Goal: Information Seeking & Learning: Learn about a topic

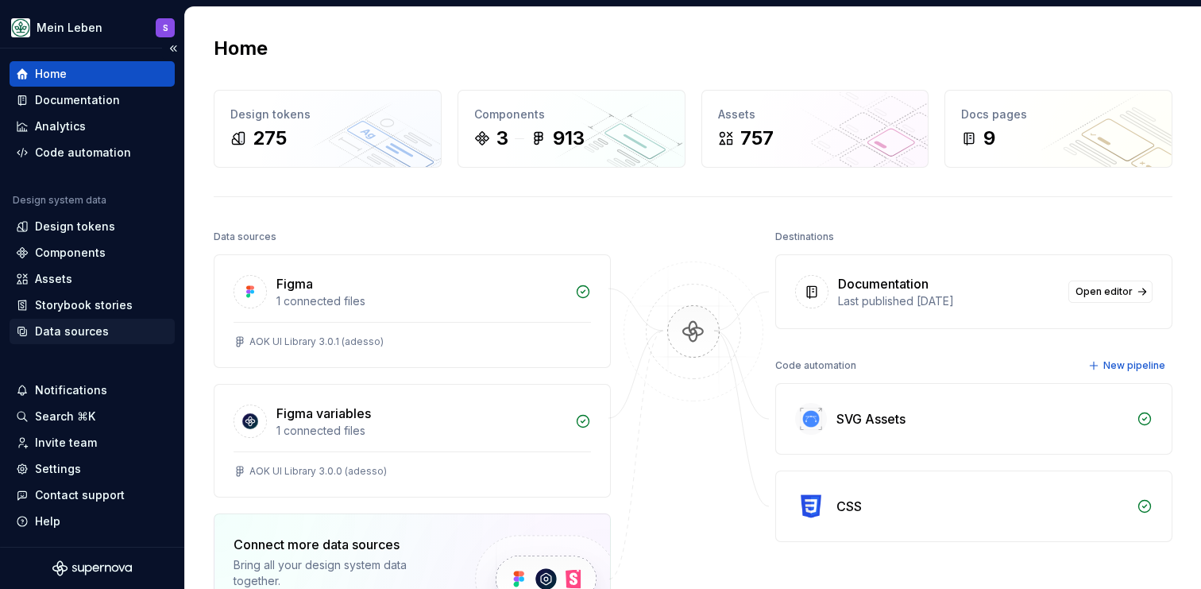
click at [70, 335] on div "Data sources" at bounding box center [72, 331] width 74 height 16
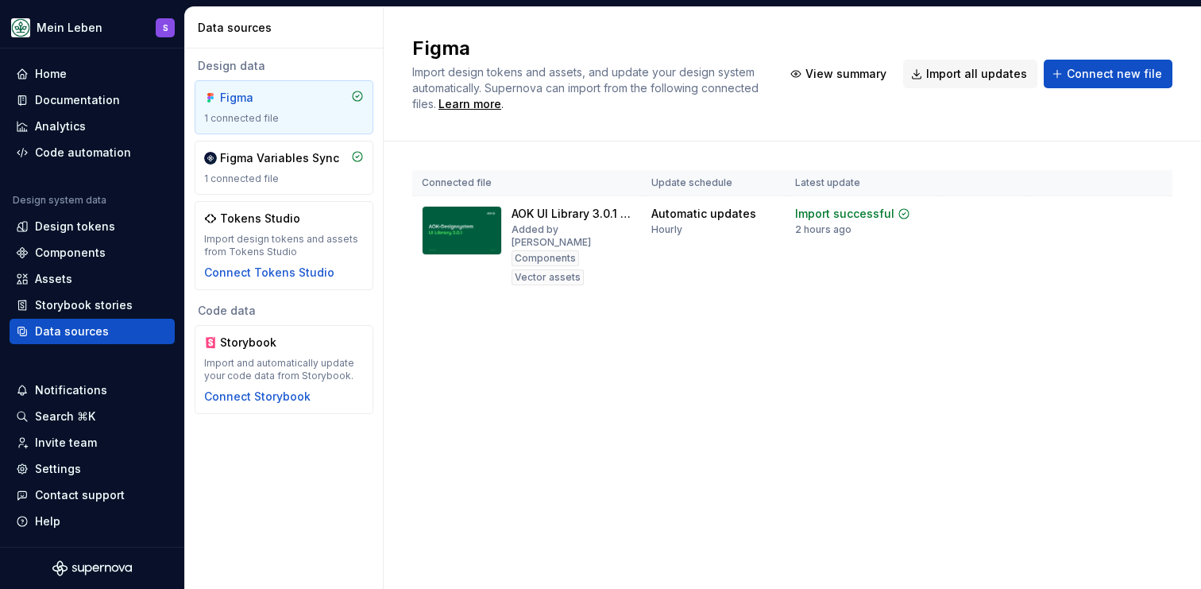
click at [448, 367] on div "Figma Import design tokens and assets, and update your design system automatica…" at bounding box center [792, 297] width 817 height 581
click at [459, 385] on div "Figma Import design tokens and assets, and update your design system automatica…" at bounding box center [792, 297] width 817 height 581
click at [544, 342] on div "Connected file Update schedule Latest update AOK UI Library 3.0.1 (adesso) Adde…" at bounding box center [792, 248] width 760 height 214
click at [549, 358] on div "Figma Import design tokens and assets, and update your design system automatica…" at bounding box center [792, 297] width 817 height 581
click at [110, 156] on div "Code automation" at bounding box center [83, 153] width 96 height 16
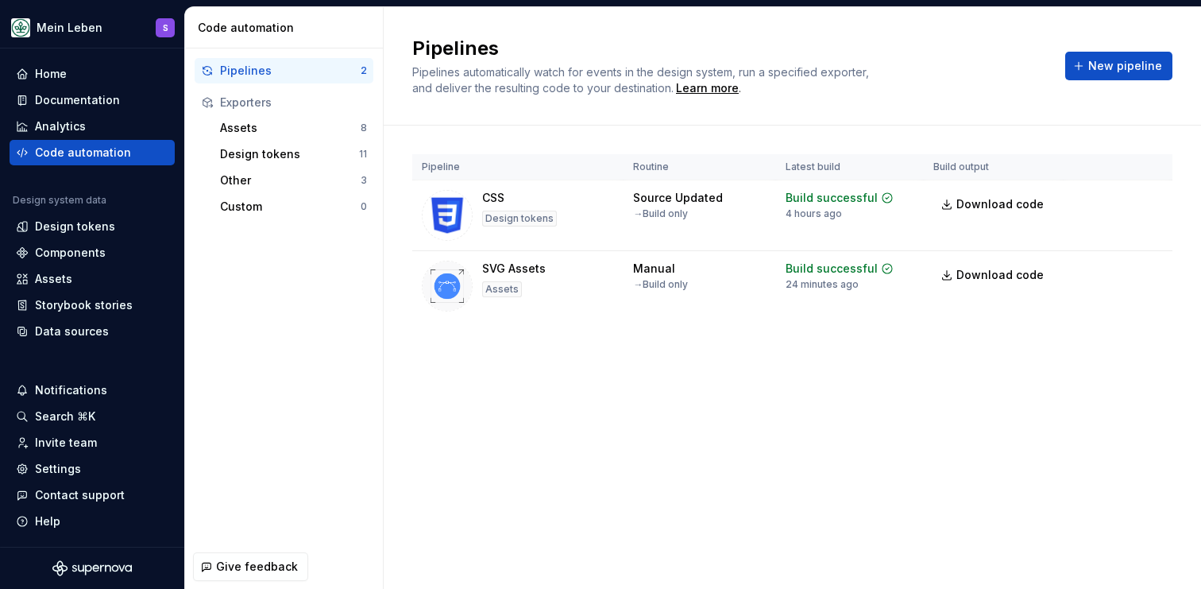
click at [375, 26] on div "Code automation" at bounding box center [287, 28] width 179 height 16
click at [74, 106] on div "Documentation" at bounding box center [77, 100] width 85 height 16
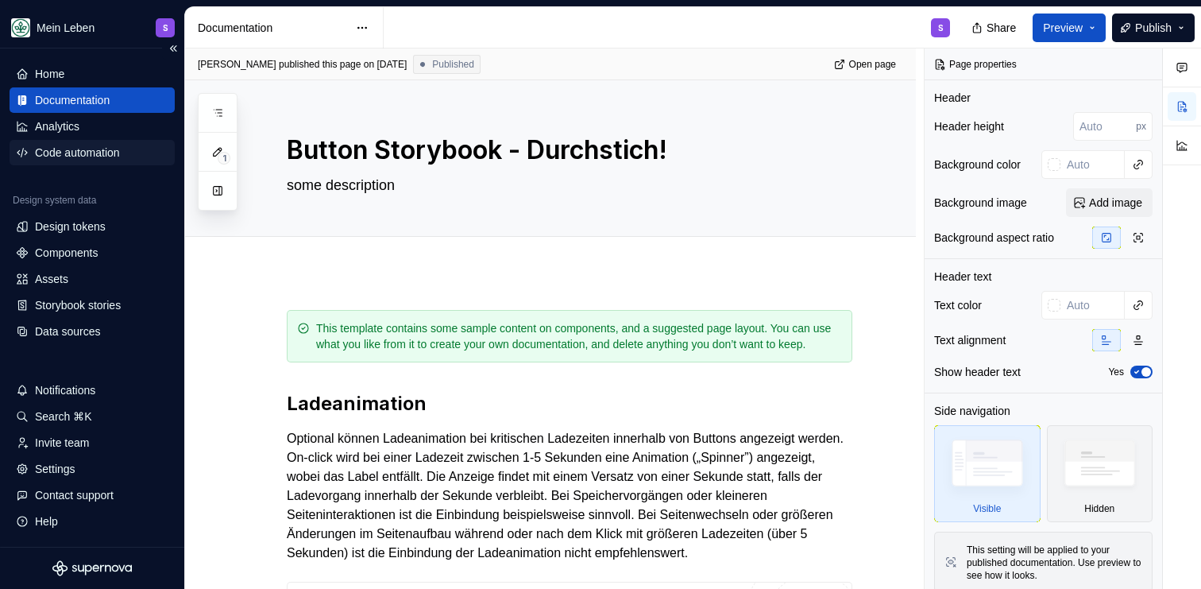
click at [66, 152] on div "Code automation" at bounding box center [77, 153] width 85 height 16
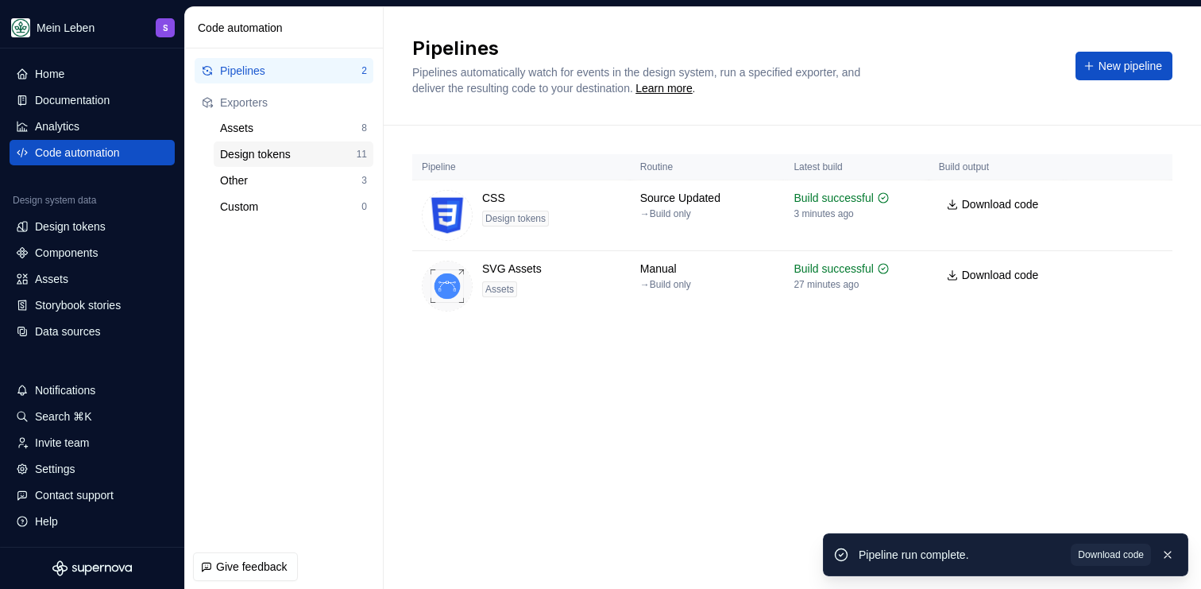
click at [257, 156] on div "Design tokens" at bounding box center [288, 154] width 137 height 16
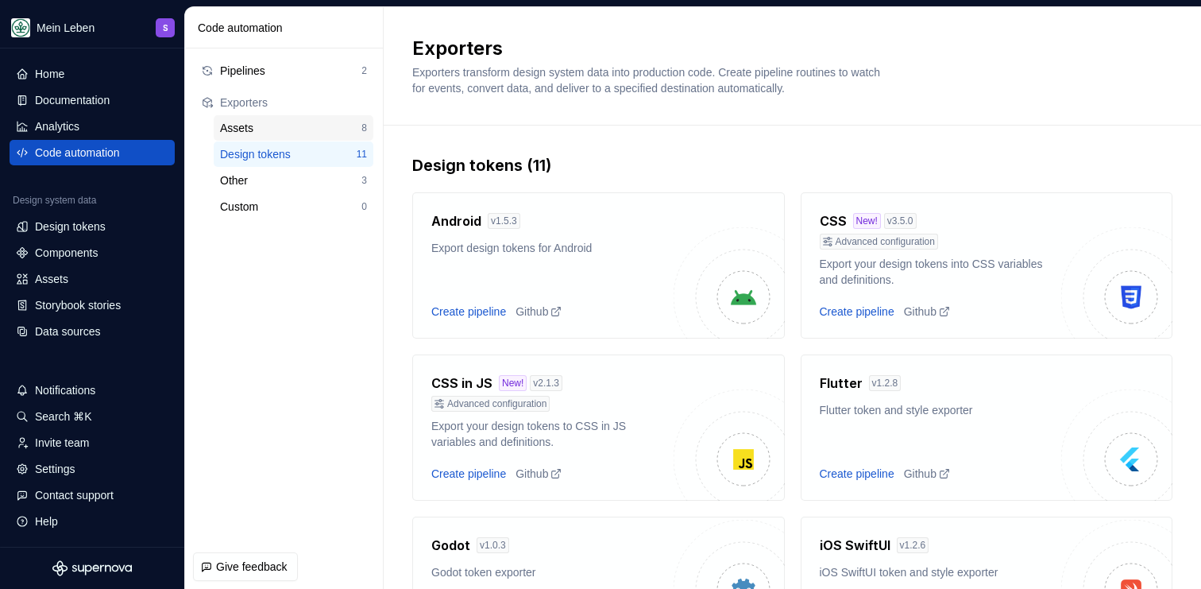
click at [255, 126] on div "Assets" at bounding box center [290, 128] width 141 height 16
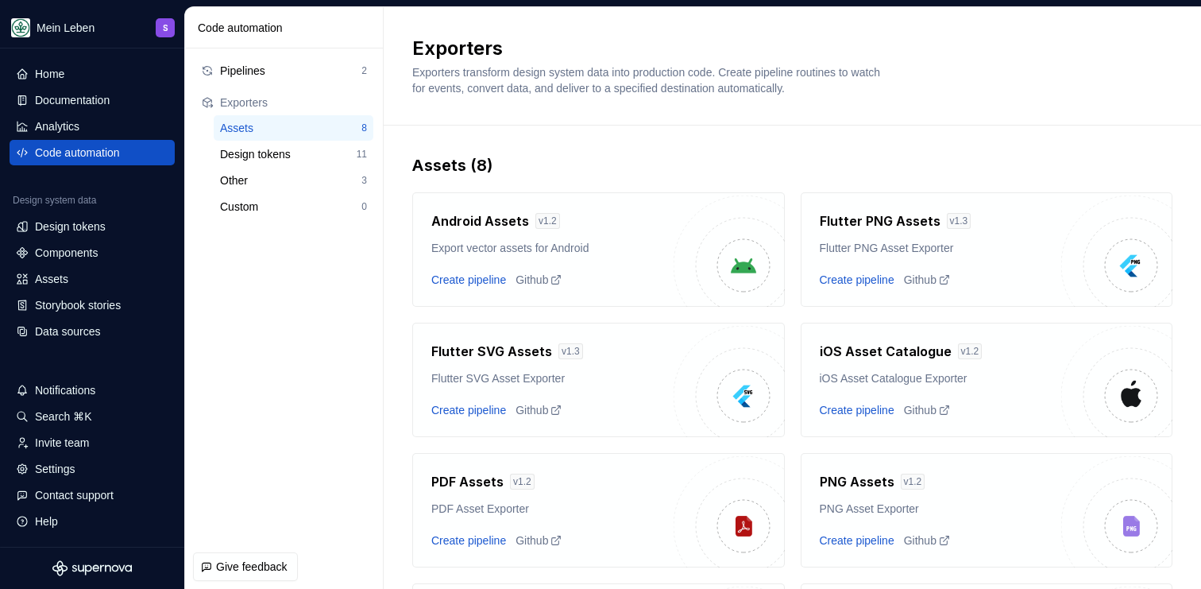
click at [321, 14] on div "Code automation" at bounding box center [284, 27] width 199 height 41
click at [93, 155] on div "Code automation" at bounding box center [77, 153] width 85 height 16
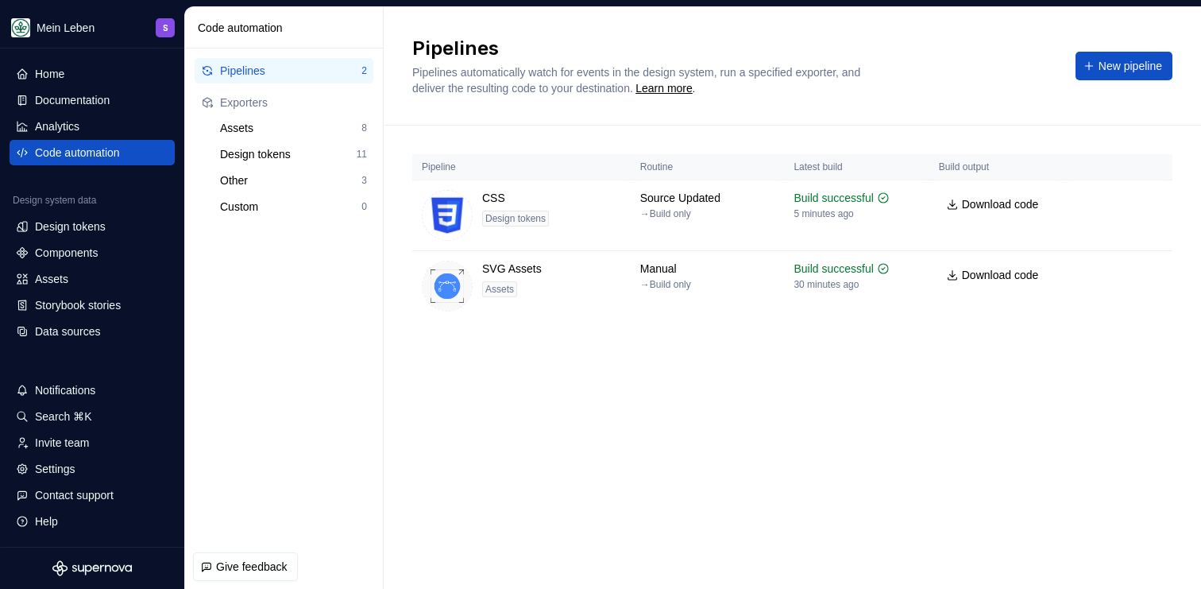
click at [510, 364] on div "Pipeline Routine Latest build Build output CSS Design tokens Source Updated → B…" at bounding box center [792, 254] width 760 height 256
click at [64, 103] on div "Documentation" at bounding box center [72, 100] width 75 height 16
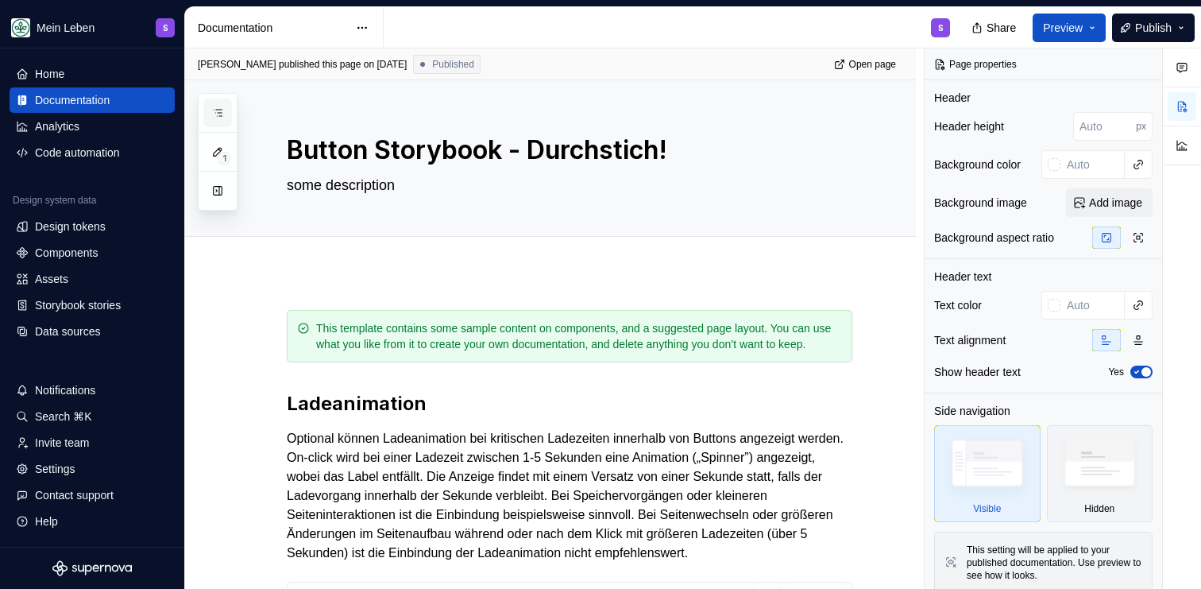
click at [218, 116] on icon "button" at bounding box center [217, 112] width 13 height 13
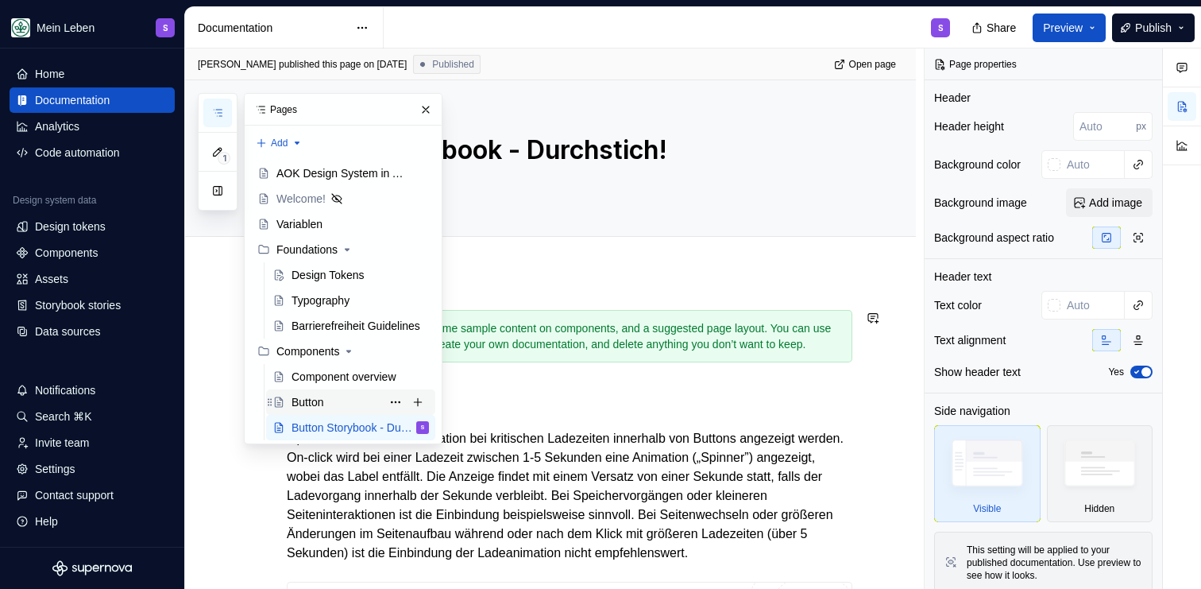
click at [316, 404] on div "Button" at bounding box center [308, 402] width 32 height 16
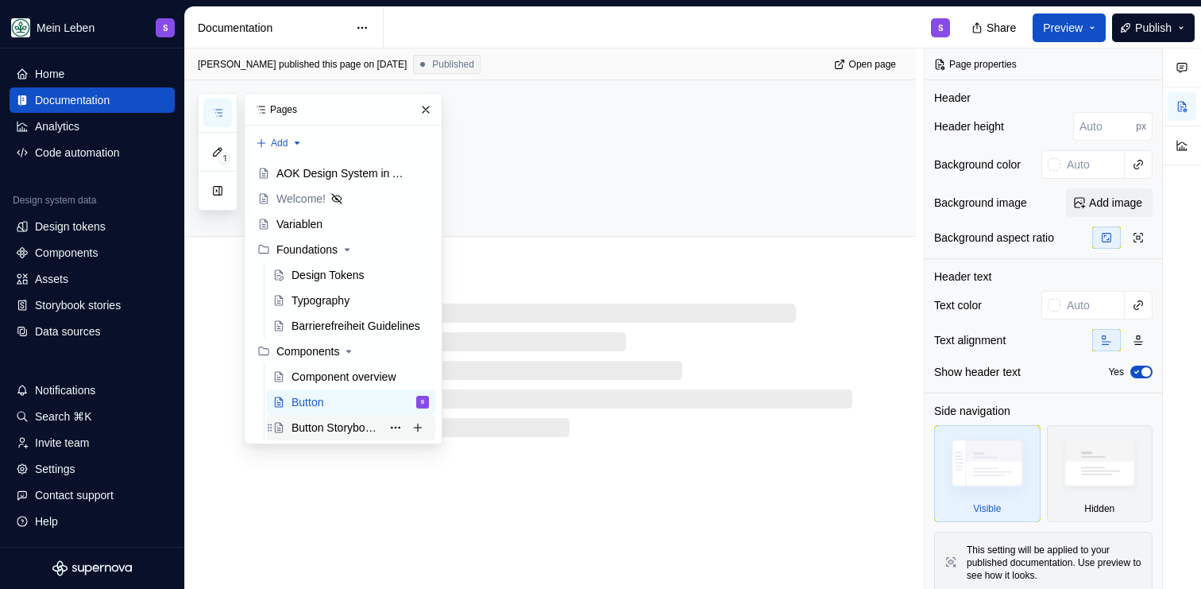
click at [322, 431] on div "Button Storybook - Durchstich!" at bounding box center [337, 427] width 90 height 16
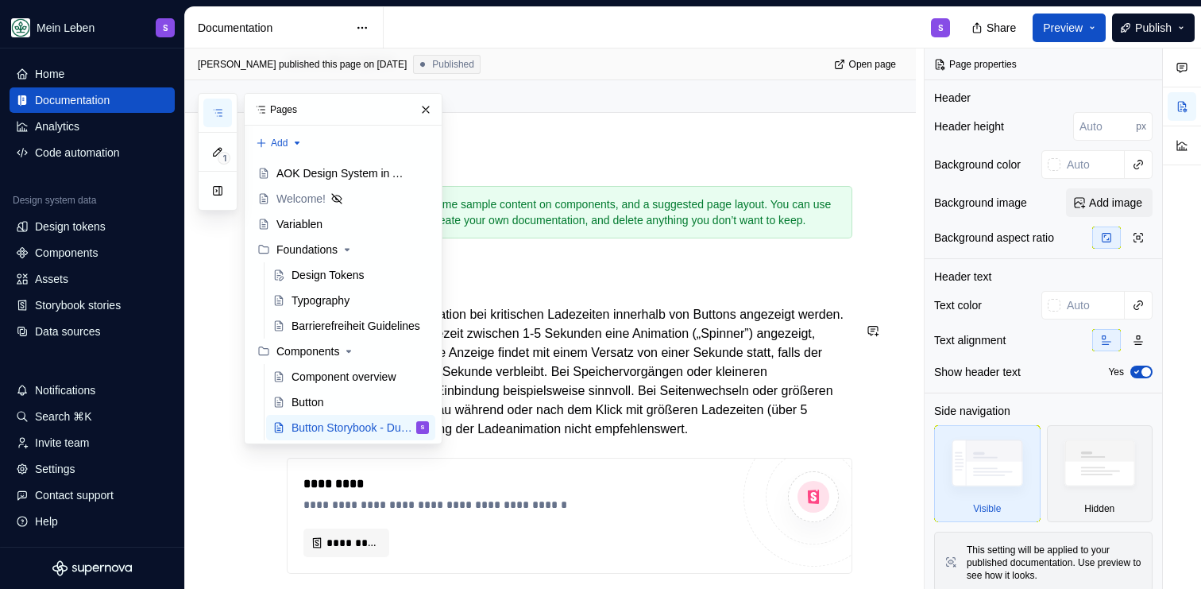
scroll to position [181, 0]
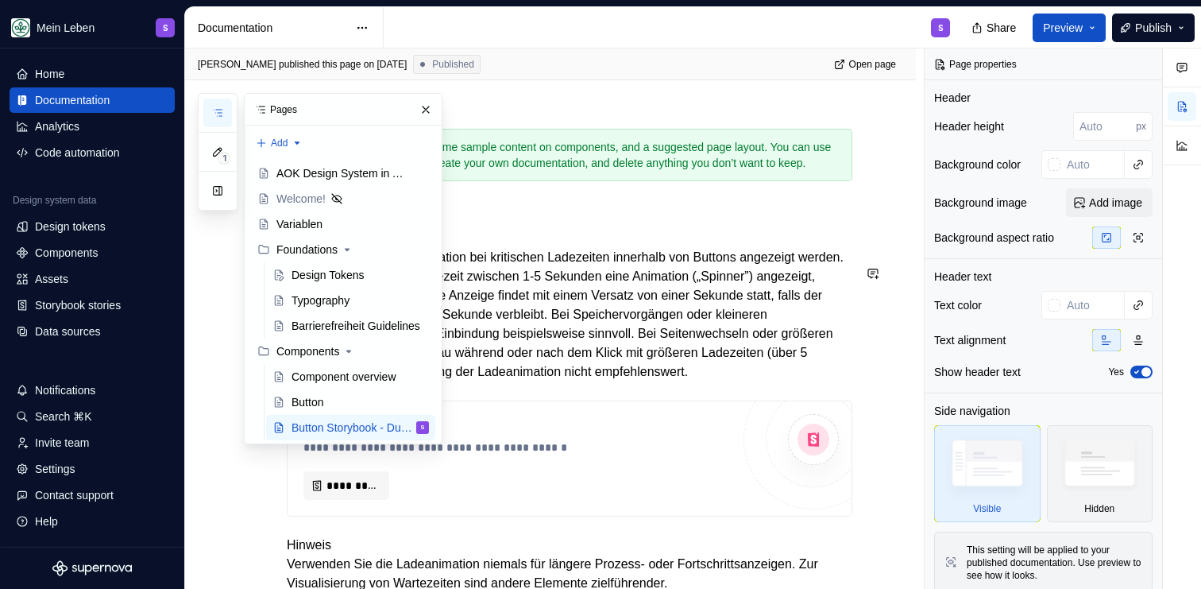
click at [601, 252] on div "**********" at bounding box center [570, 375] width 566 height 492
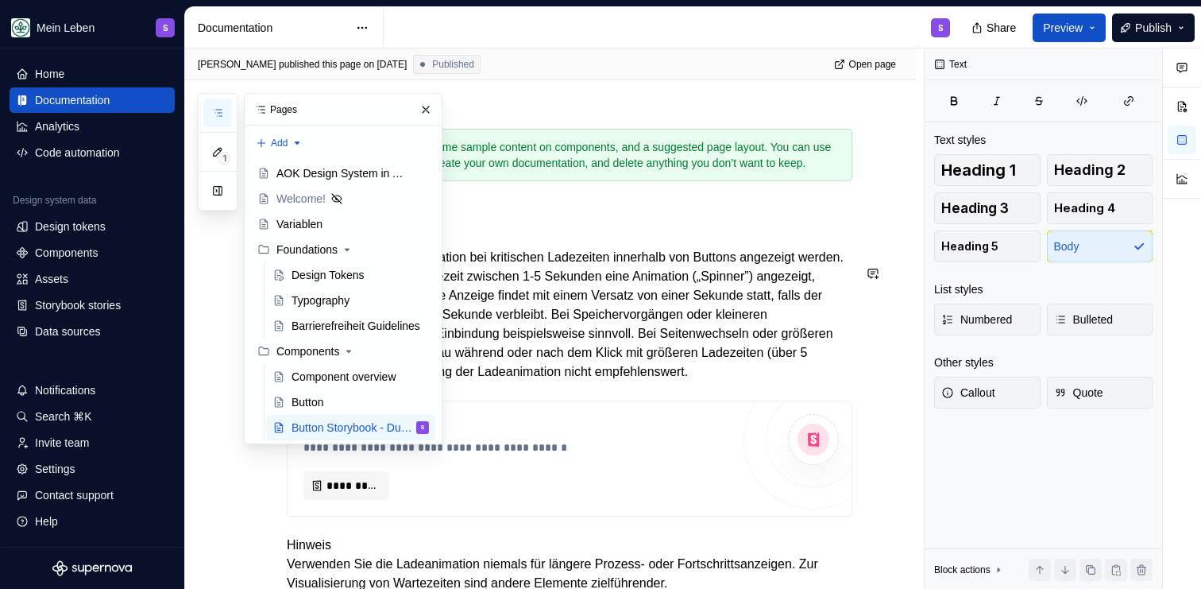
scroll to position [186, 0]
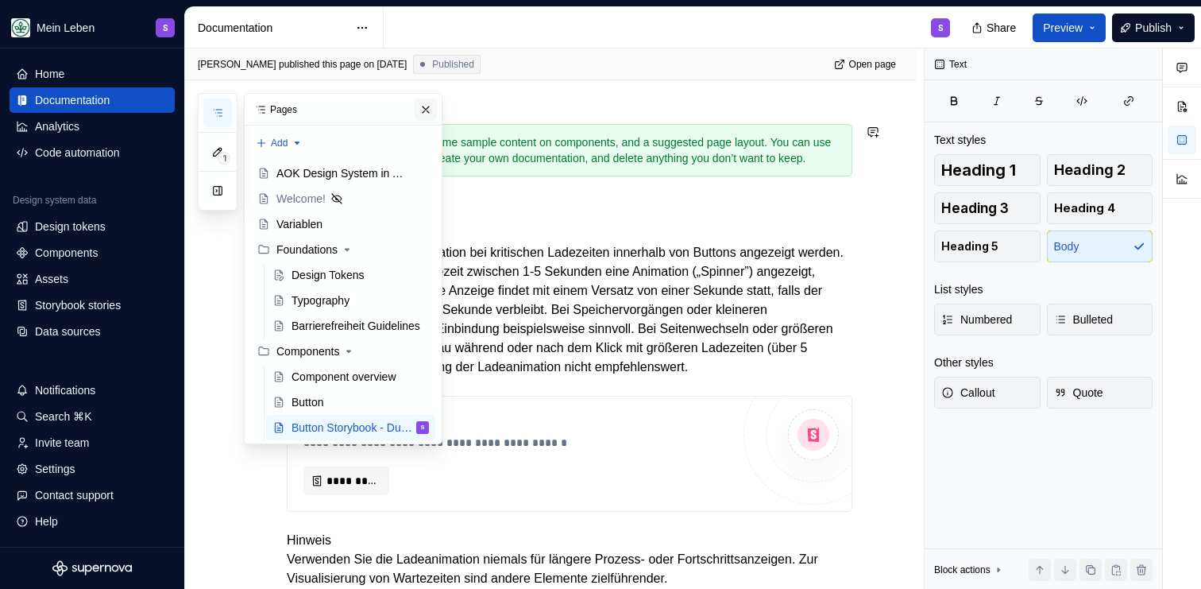
click at [428, 114] on button "button" at bounding box center [426, 109] width 22 height 22
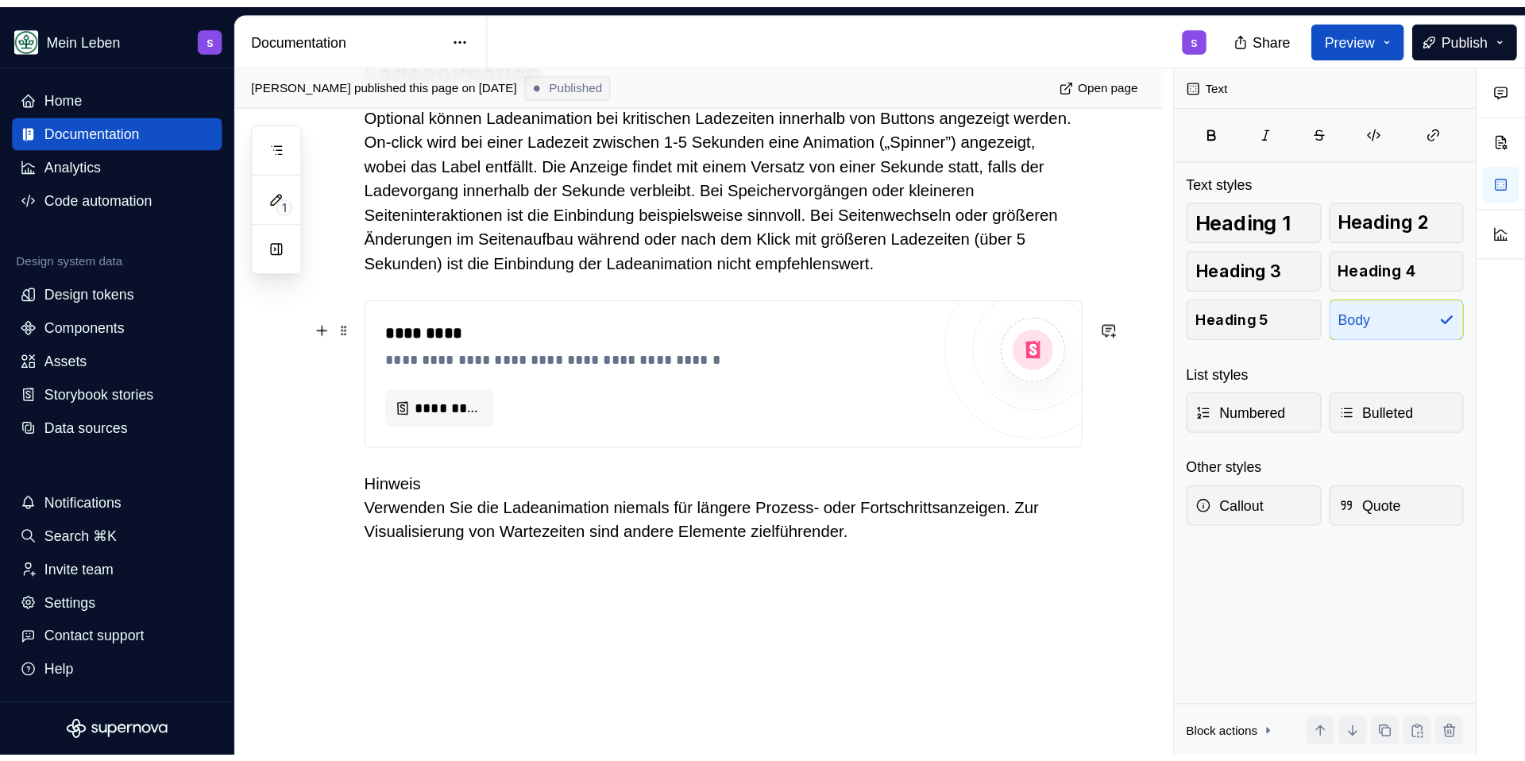
scroll to position [424, 0]
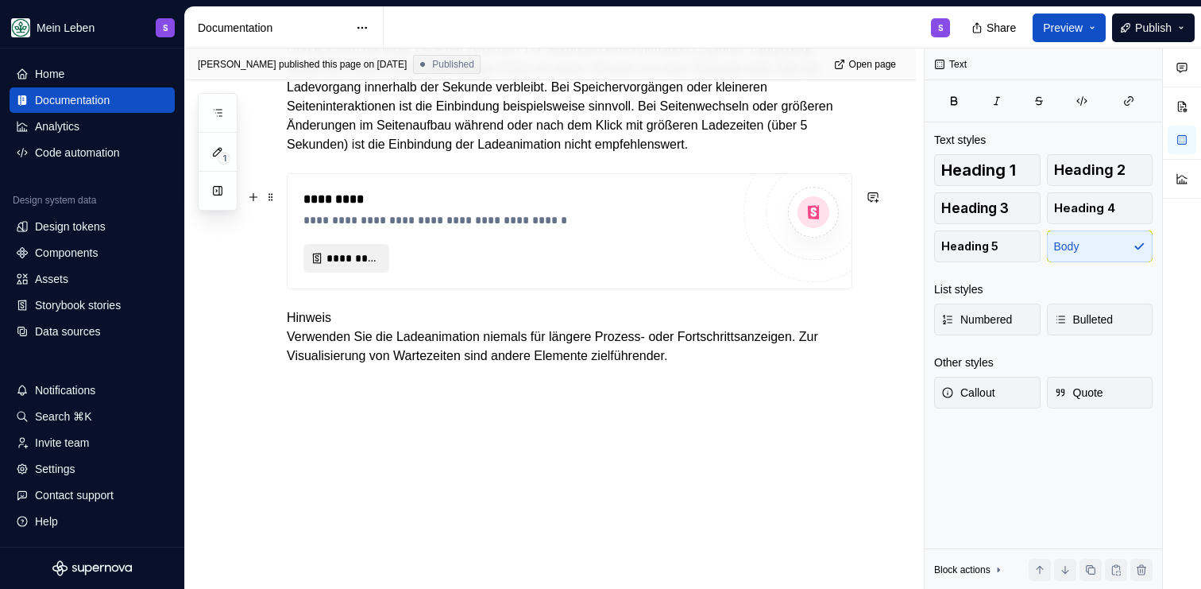
click at [338, 270] on button "*********" at bounding box center [346, 258] width 86 height 29
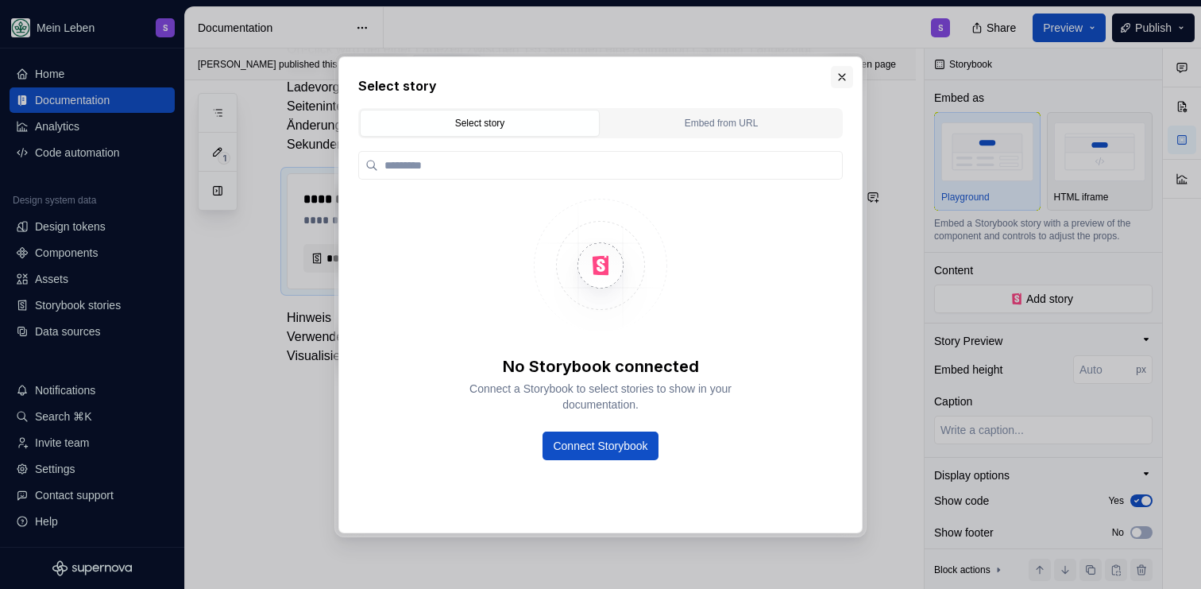
click at [837, 74] on button "button" at bounding box center [842, 77] width 22 height 22
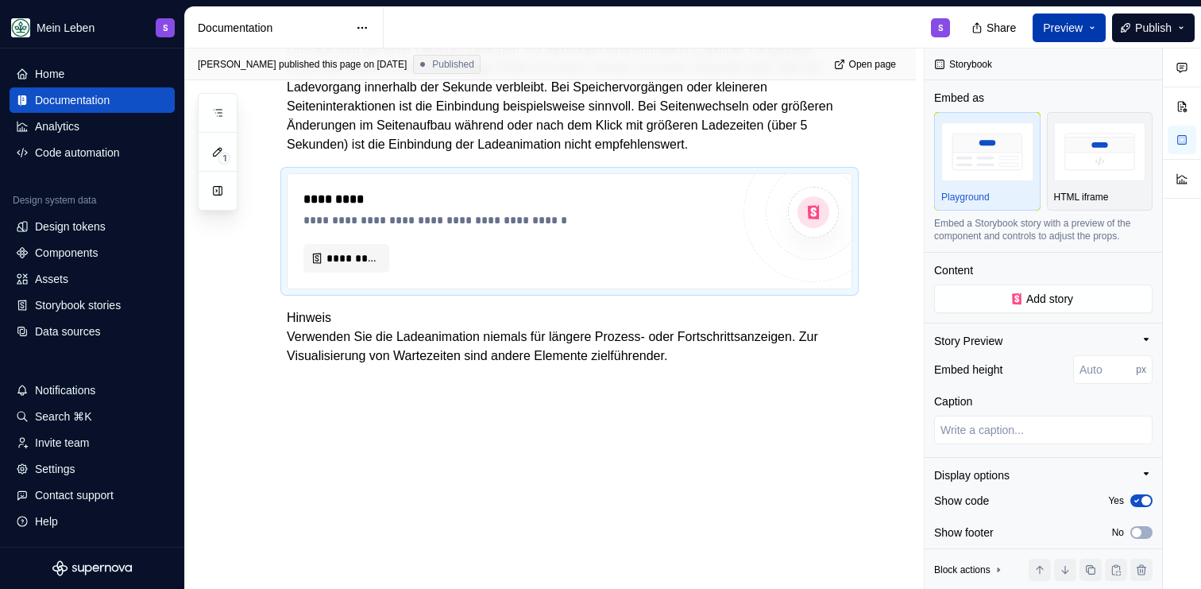
click at [1073, 18] on button "Preview" at bounding box center [1069, 28] width 73 height 29
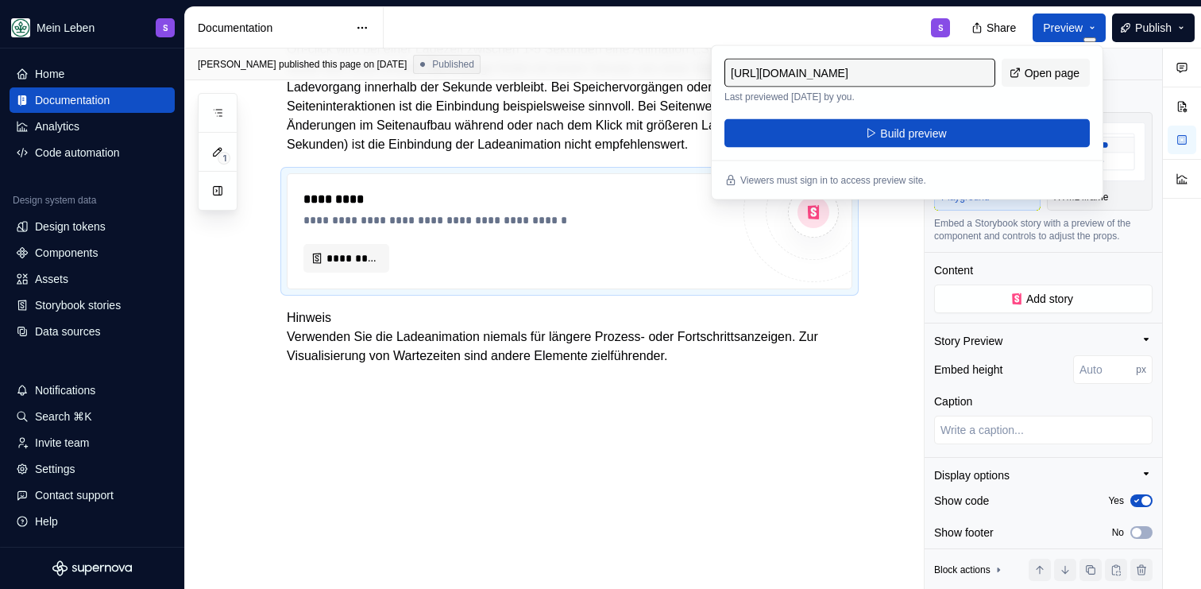
click at [682, 19] on div "S" at bounding box center [673, 27] width 579 height 41
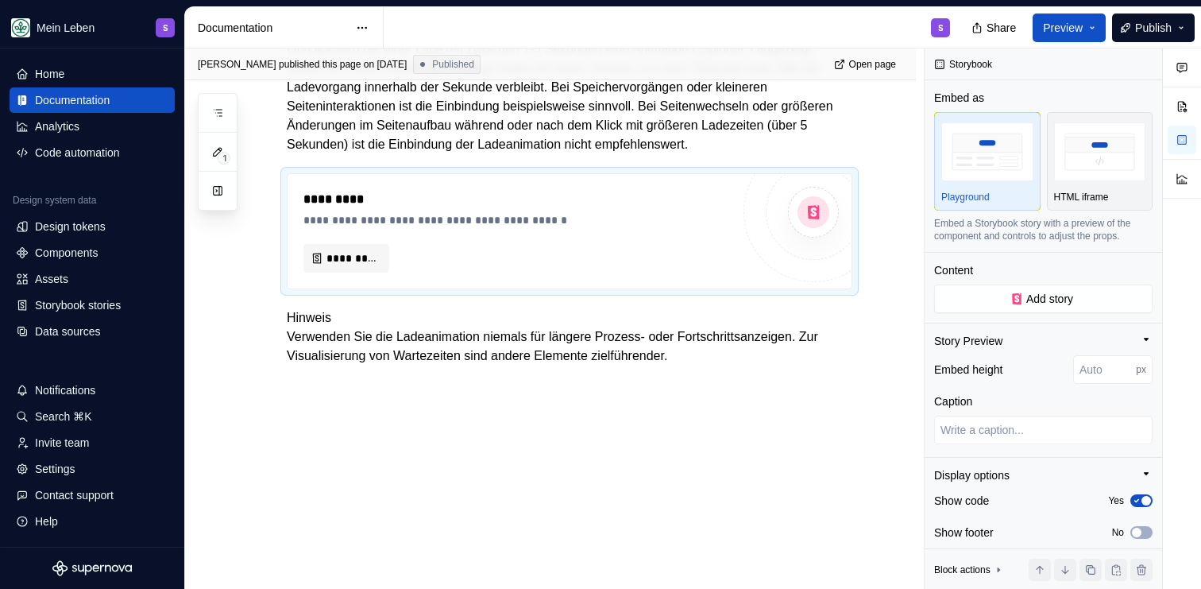
click at [499, 34] on div "S" at bounding box center [673, 27] width 579 height 41
click at [247, 373] on div "**********" at bounding box center [550, 226] width 731 height 726
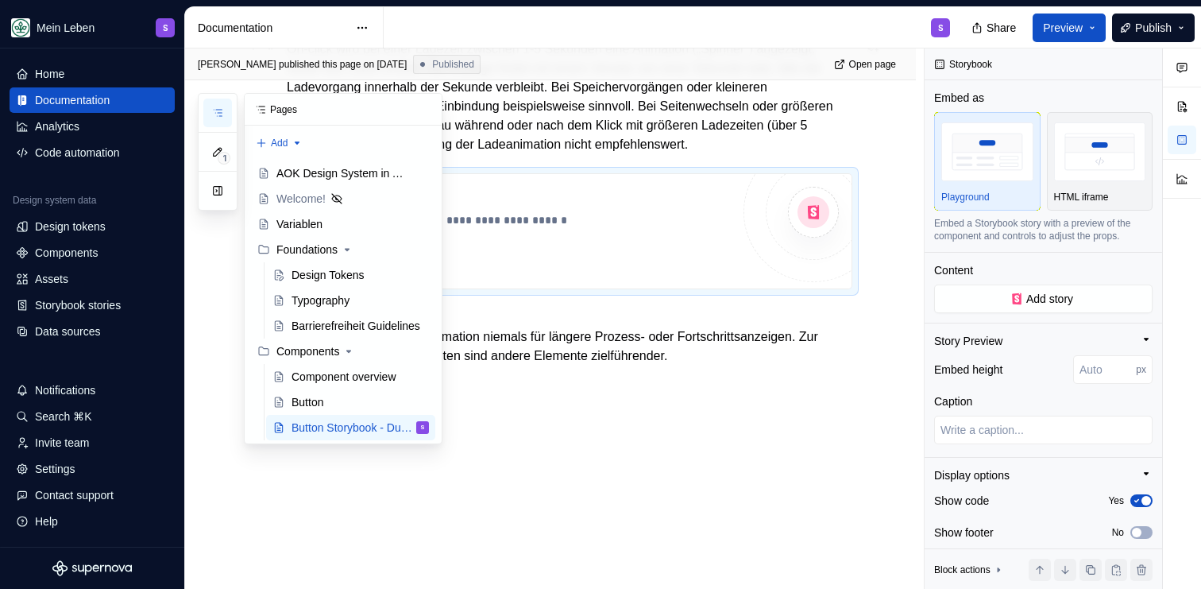
click at [220, 106] on icon "button" at bounding box center [217, 112] width 13 height 13
click at [308, 175] on div "AOK Design System in Arbeit" at bounding box center [328, 173] width 105 height 16
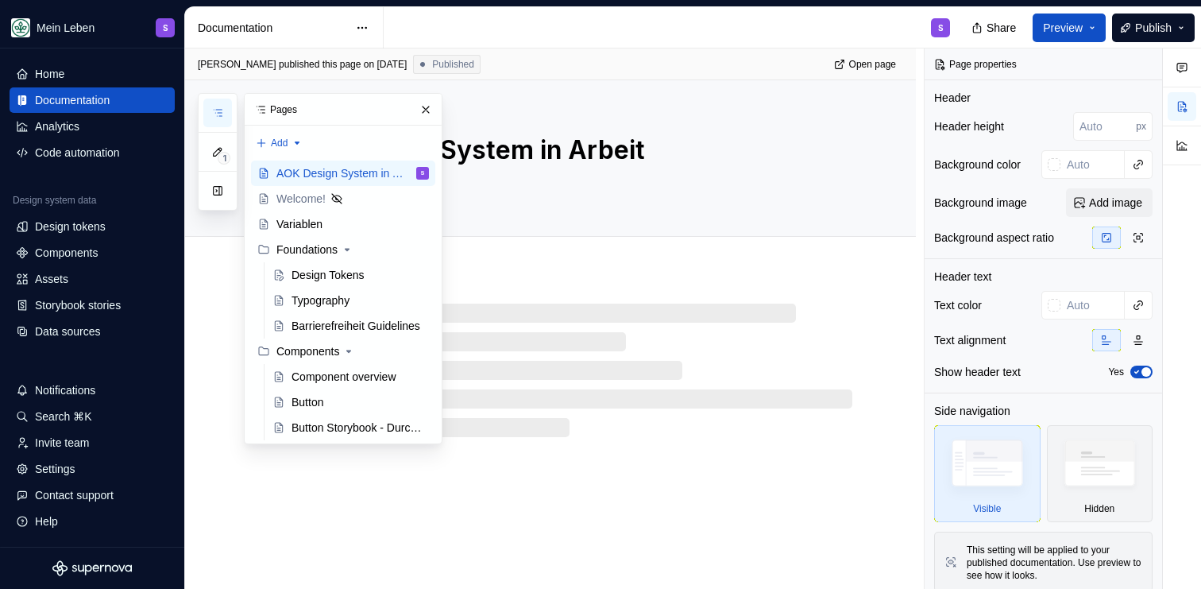
click at [541, 28] on div "S" at bounding box center [673, 27] width 579 height 41
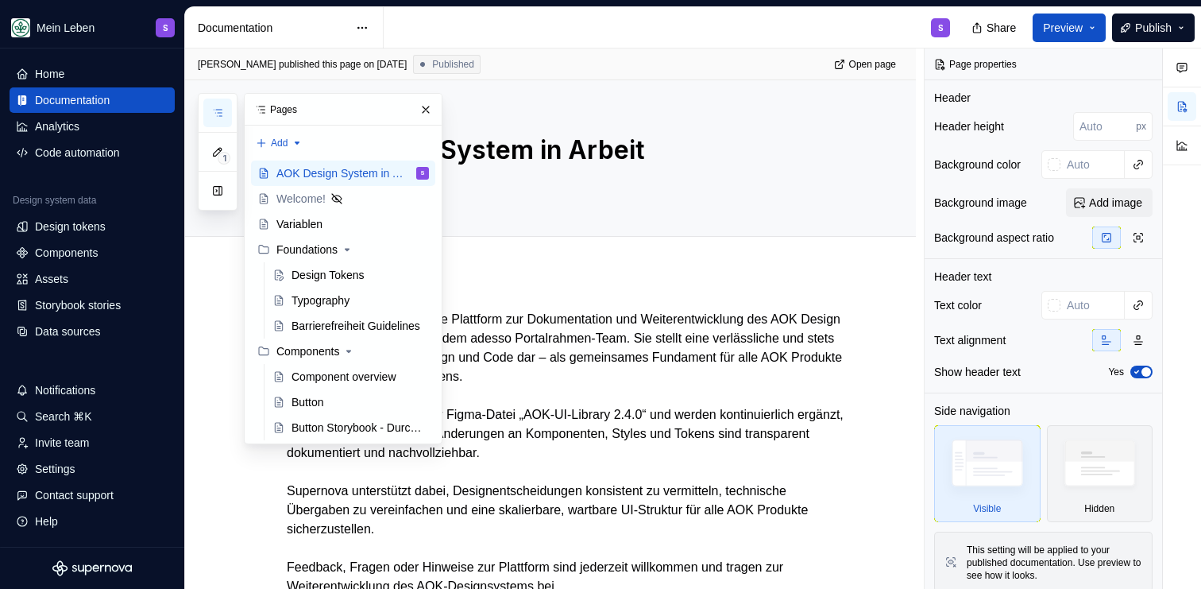
click at [597, 18] on div "S" at bounding box center [673, 27] width 579 height 41
click at [425, 112] on button "button" at bounding box center [426, 109] width 22 height 22
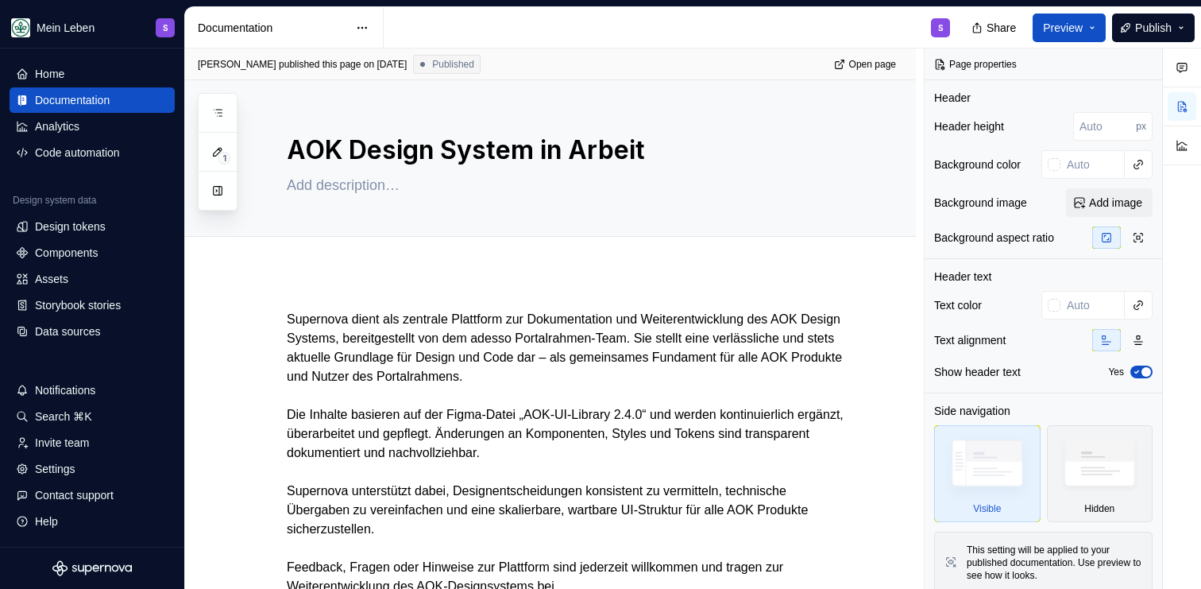
click at [446, 24] on div "S" at bounding box center [673, 27] width 579 height 41
click at [68, 156] on div "Code automation" at bounding box center [77, 153] width 85 height 16
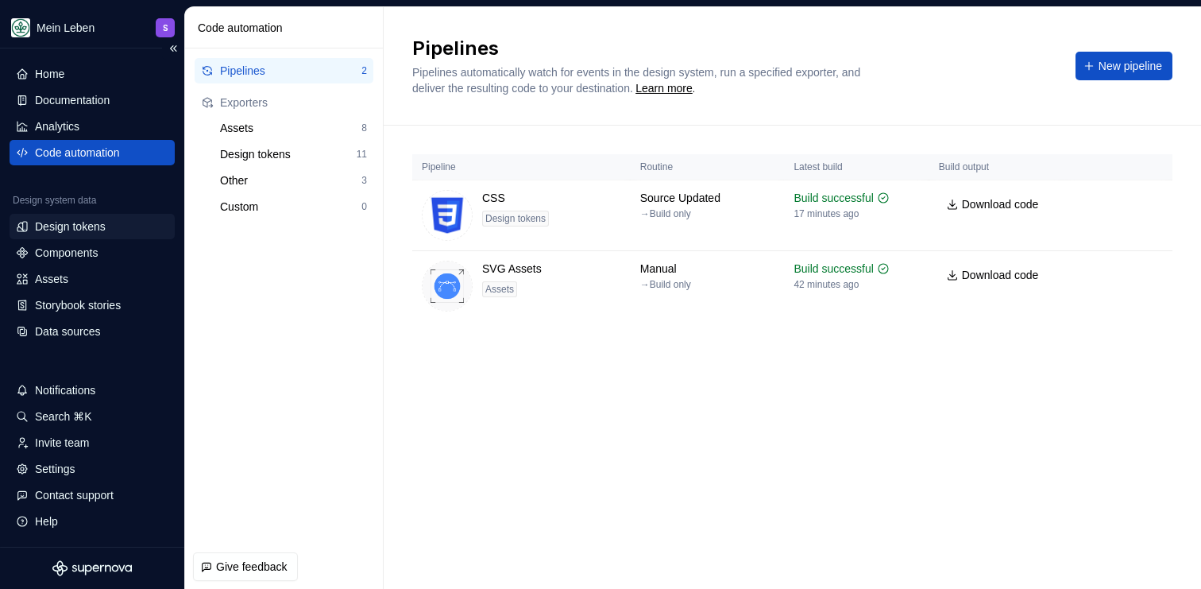
click at [61, 233] on div "Design tokens" at bounding box center [70, 226] width 71 height 16
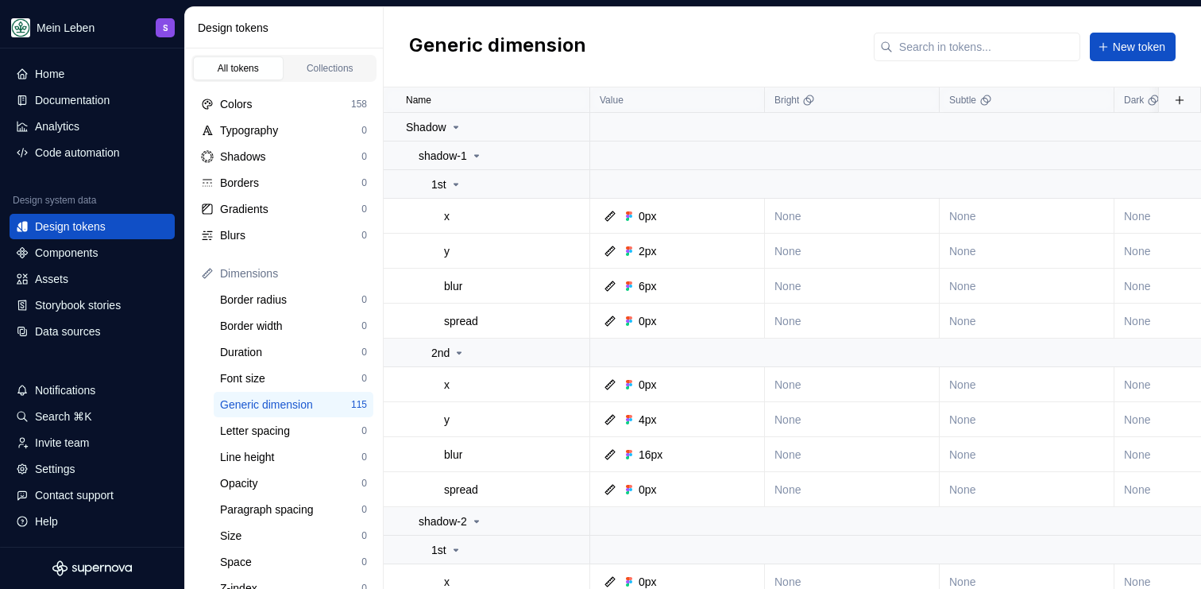
click at [310, 14] on div "Design tokens" at bounding box center [284, 27] width 199 height 41
click at [384, 14] on div "Generic dimension New token" at bounding box center [792, 47] width 817 height 80
click at [66, 325] on div "Data sources" at bounding box center [67, 331] width 65 height 16
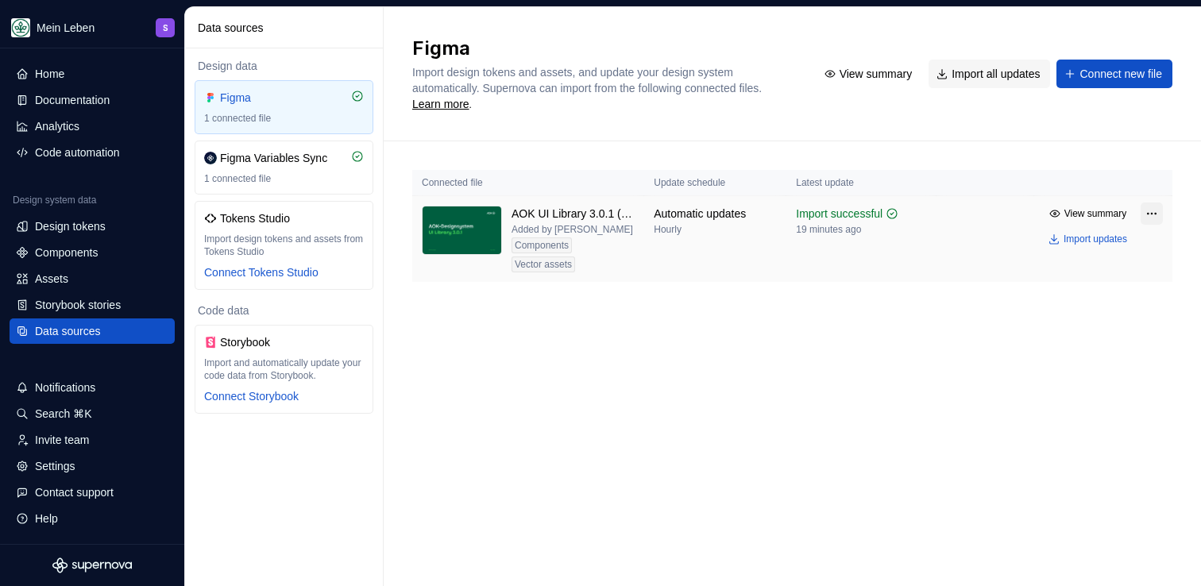
click at [1160, 212] on html "Mein Leben S Home Documentation Analytics Code automation Design system data De…" at bounding box center [600, 293] width 1201 height 586
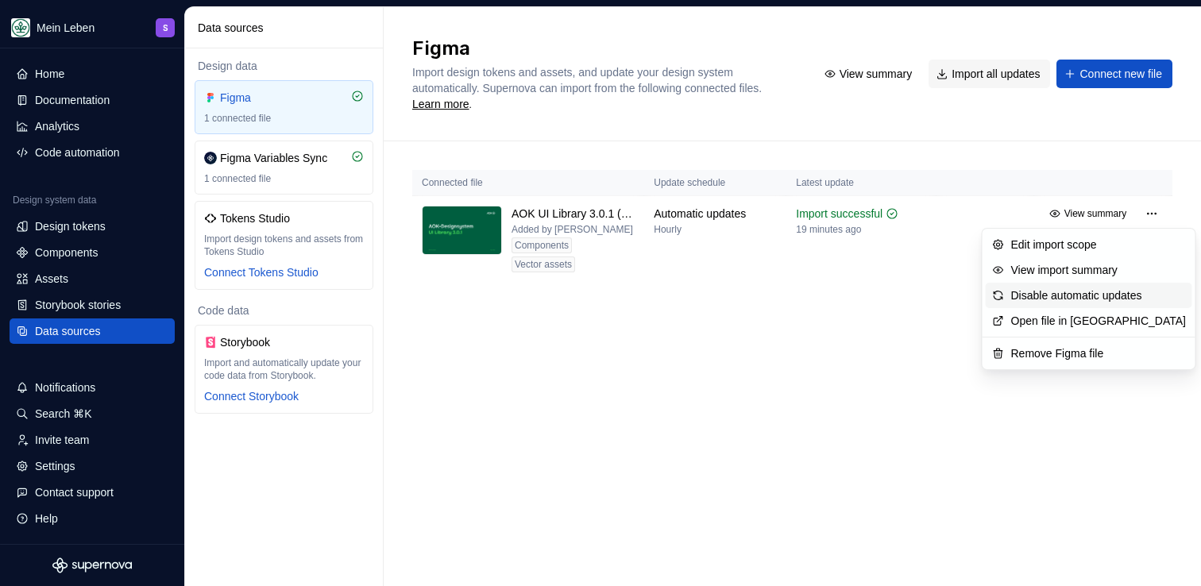
click at [1083, 300] on div "Disable automatic updates" at bounding box center [1098, 296] width 175 height 16
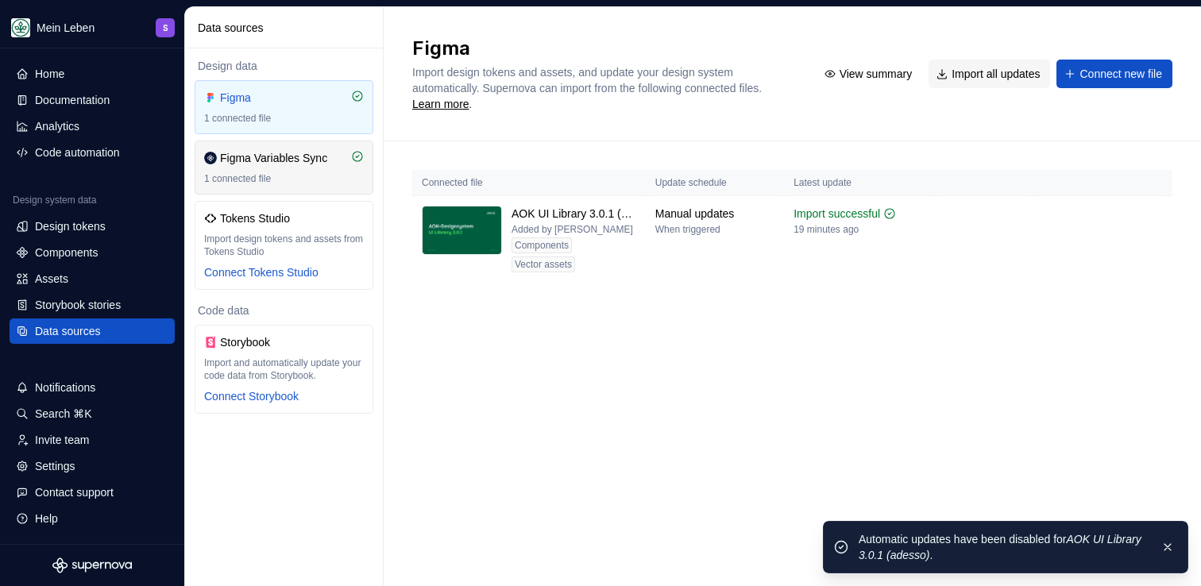
click at [293, 176] on div "1 connected file" at bounding box center [284, 178] width 160 height 13
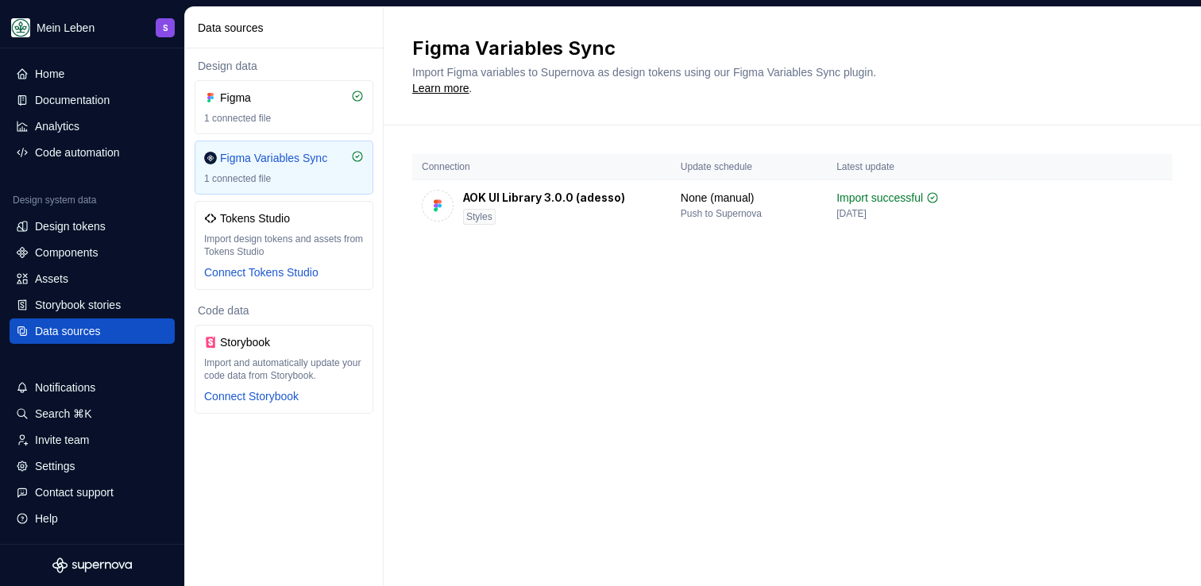
click at [655, 280] on div "Connection Update schedule Latest update AOK UI Library 3.0.0 (adesso) Styles N…" at bounding box center [792, 210] width 760 height 169
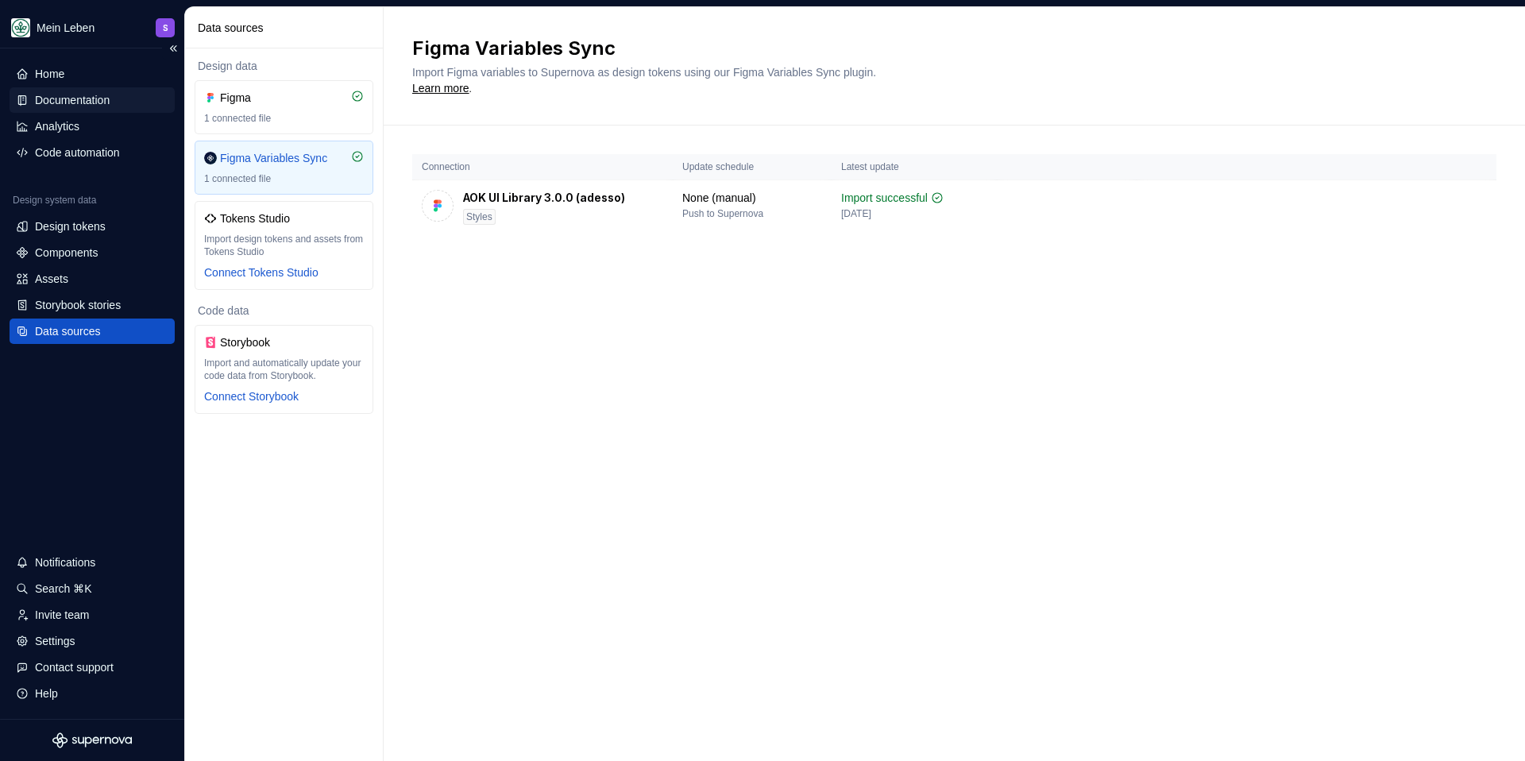
click at [60, 100] on div "Documentation" at bounding box center [72, 100] width 75 height 16
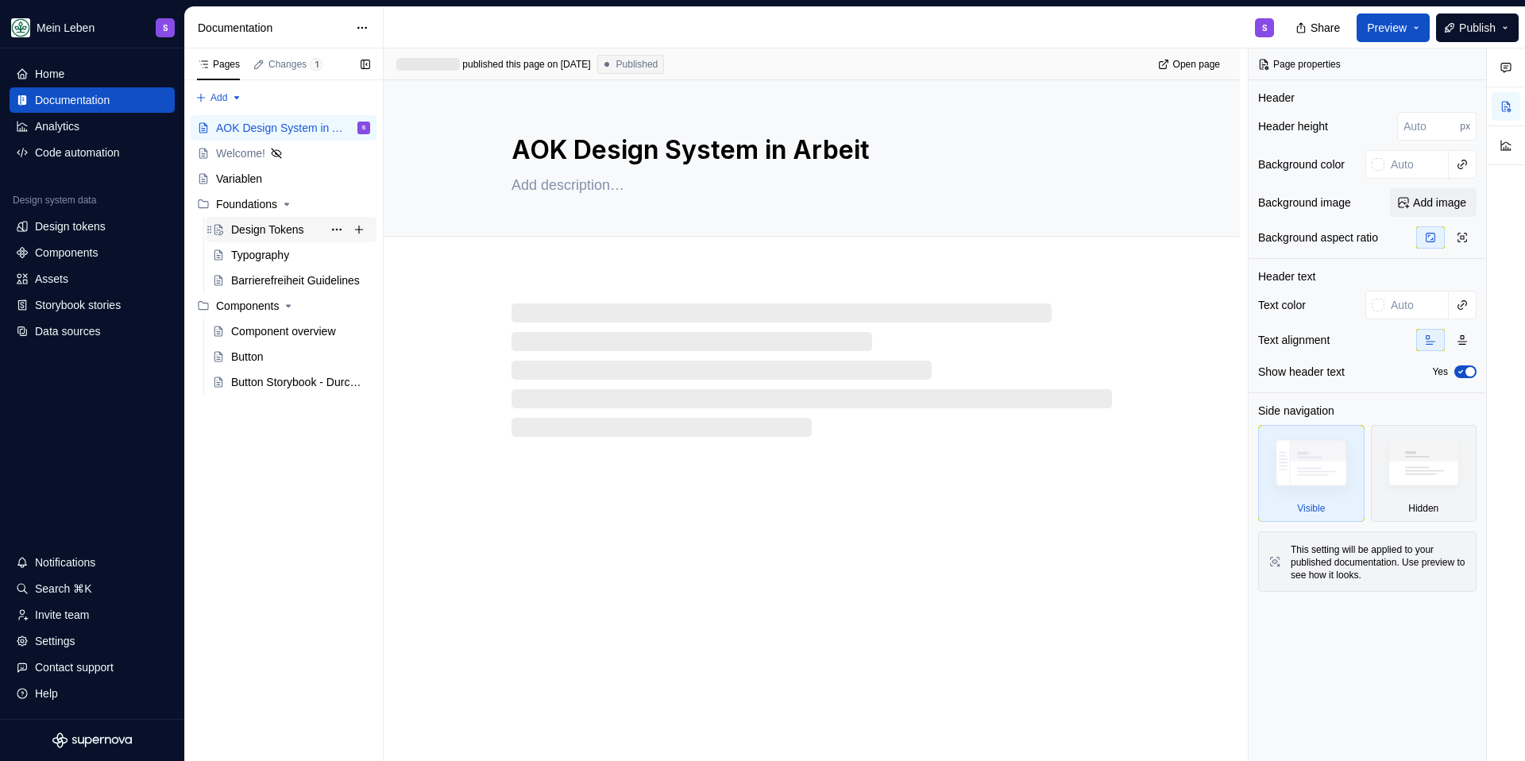
click at [289, 230] on div "Design Tokens" at bounding box center [267, 230] width 73 height 16
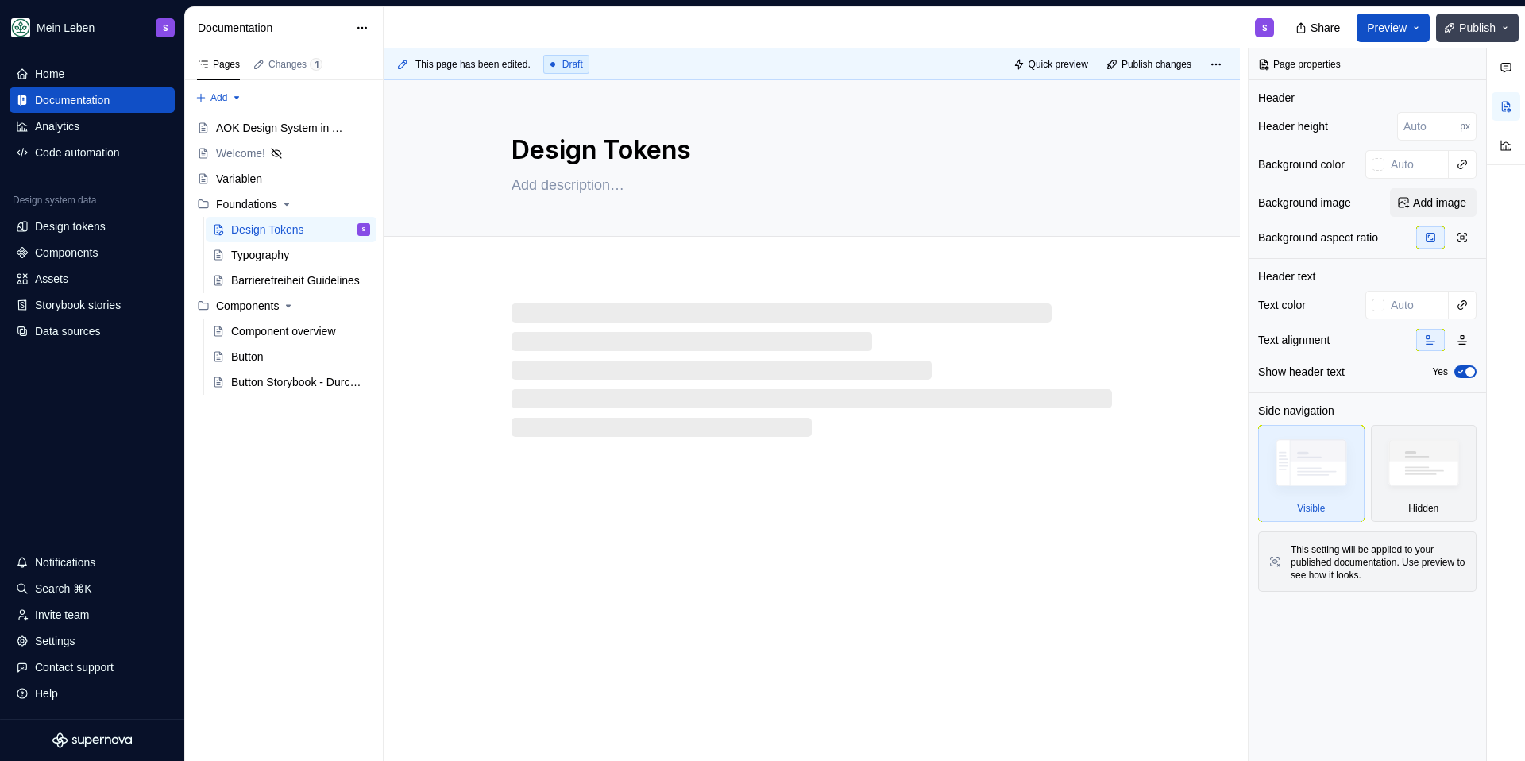
click at [1200, 31] on span "Publish" at bounding box center [1477, 28] width 37 height 16
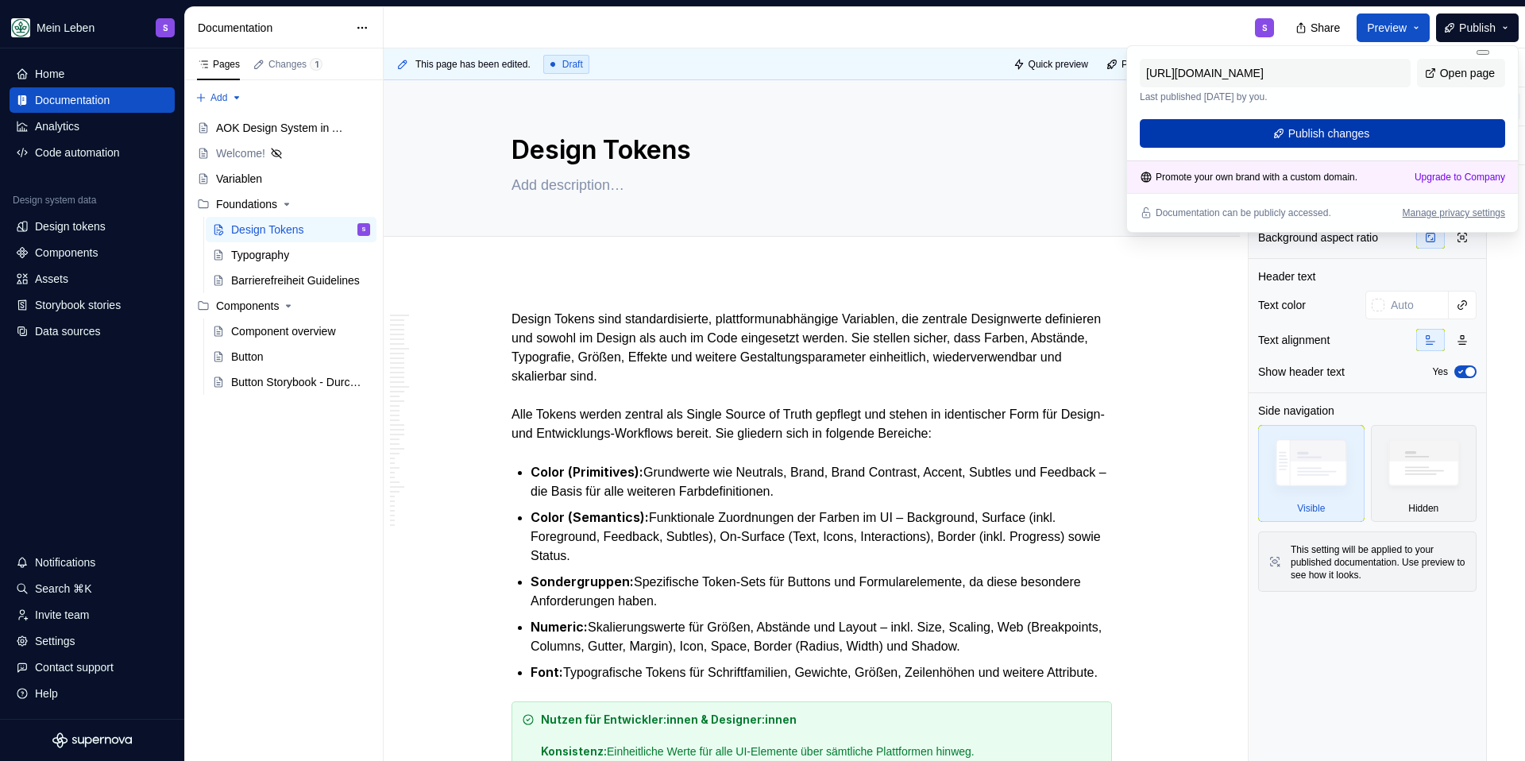
click at [1200, 131] on span "Publish changes" at bounding box center [1329, 134] width 82 height 16
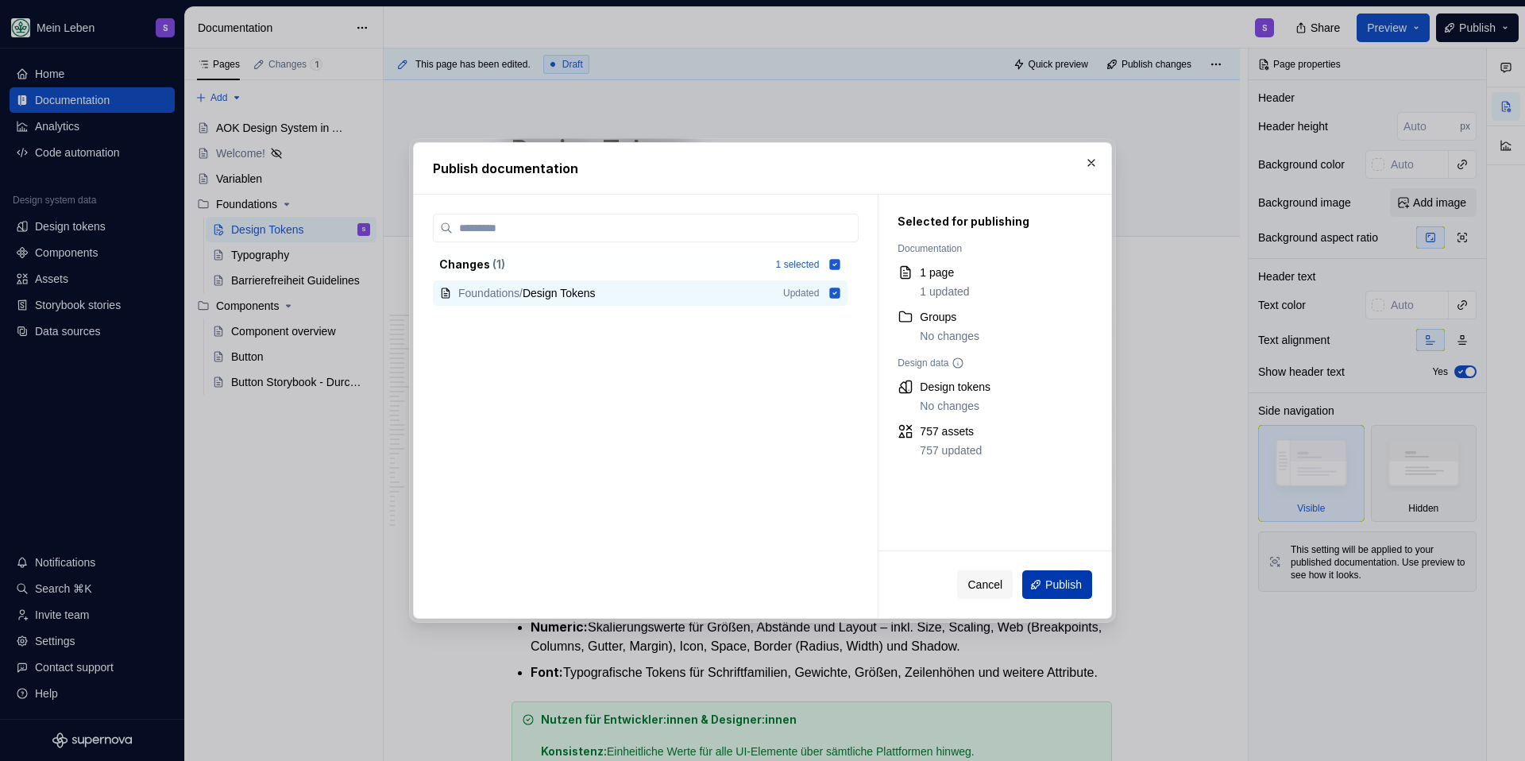
click at [1050, 588] on button "Publish" at bounding box center [1057, 584] width 70 height 29
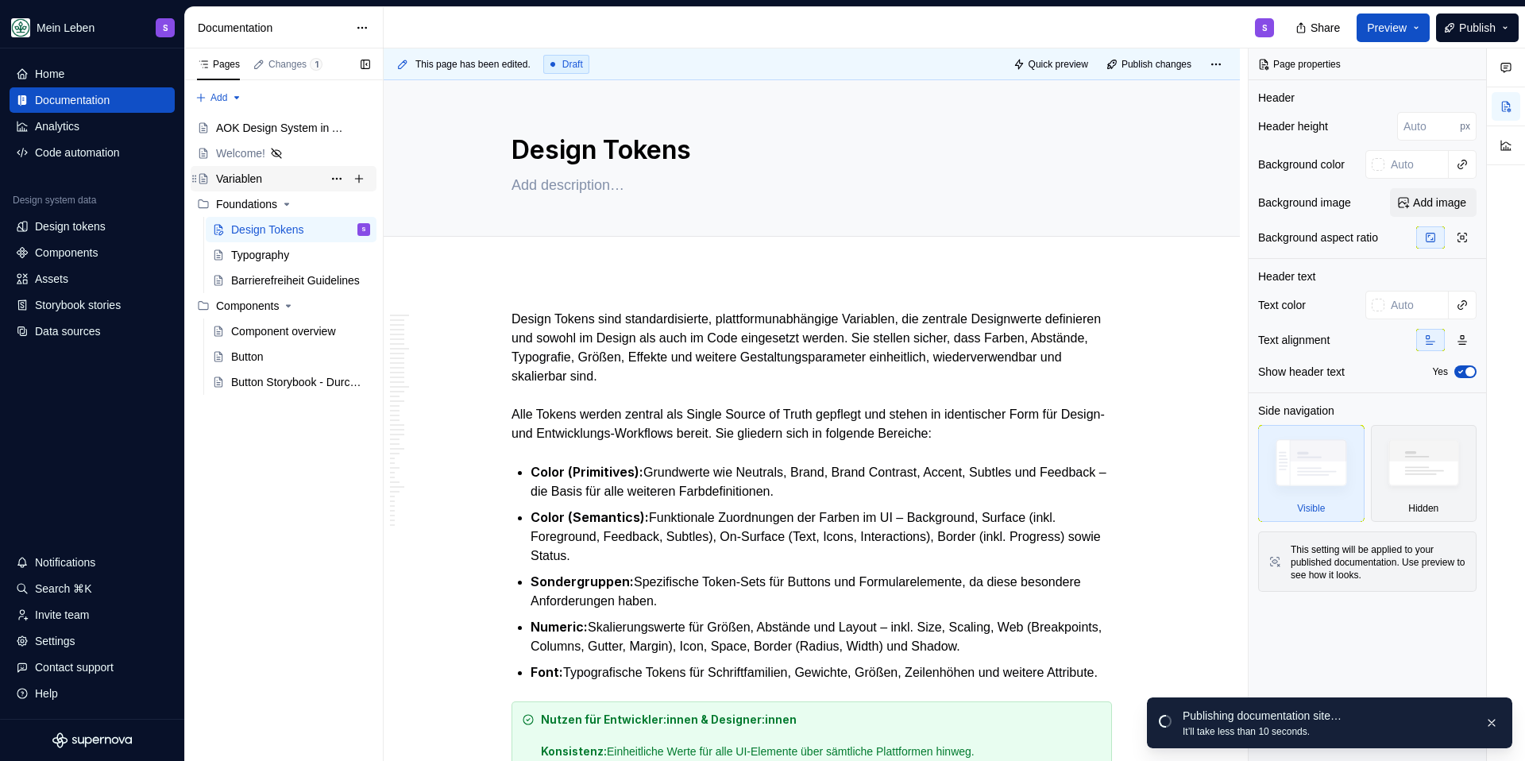
click at [292, 174] on div "Variablen" at bounding box center [293, 179] width 154 height 22
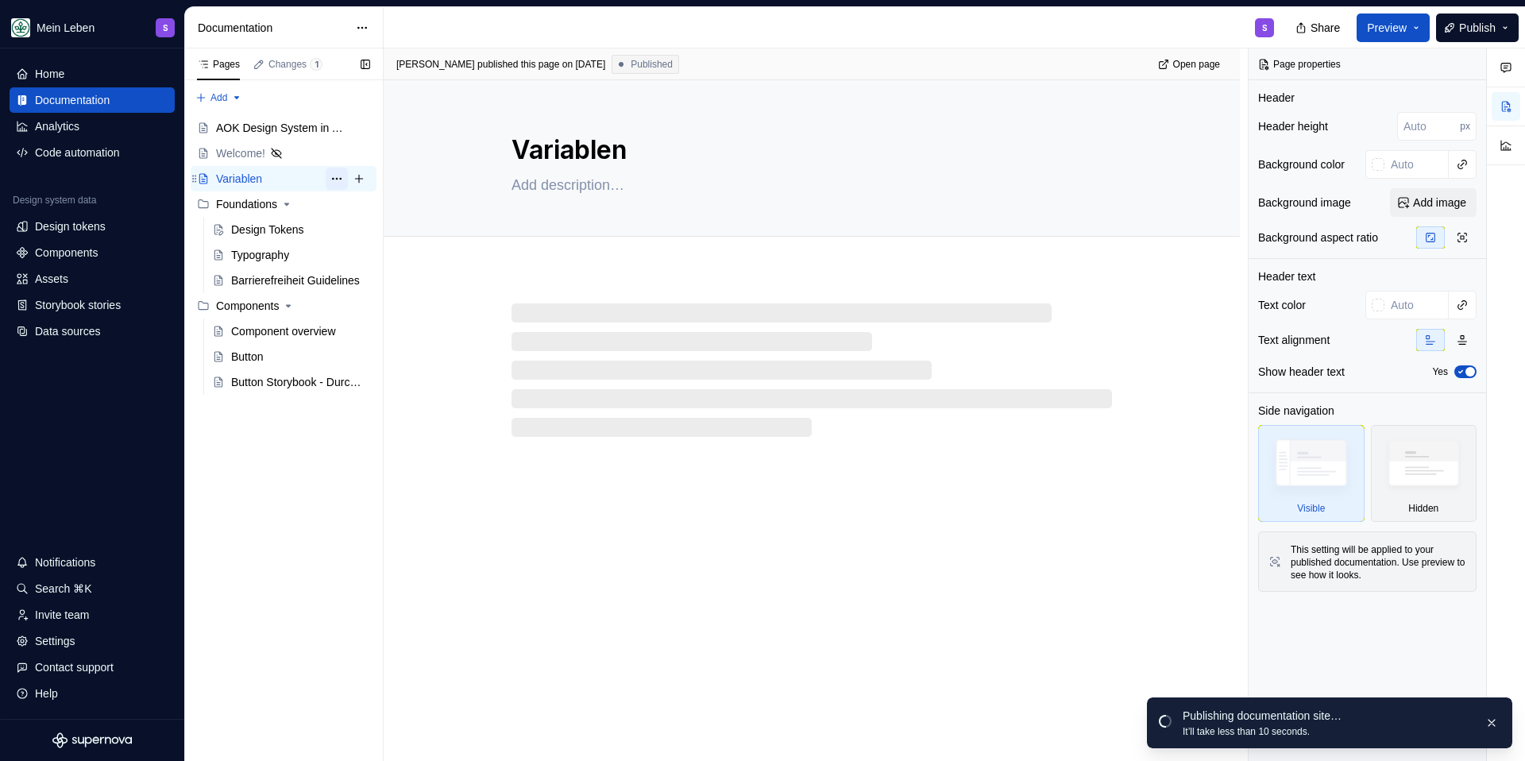
click at [330, 178] on button "Page tree" at bounding box center [337, 179] width 22 height 22
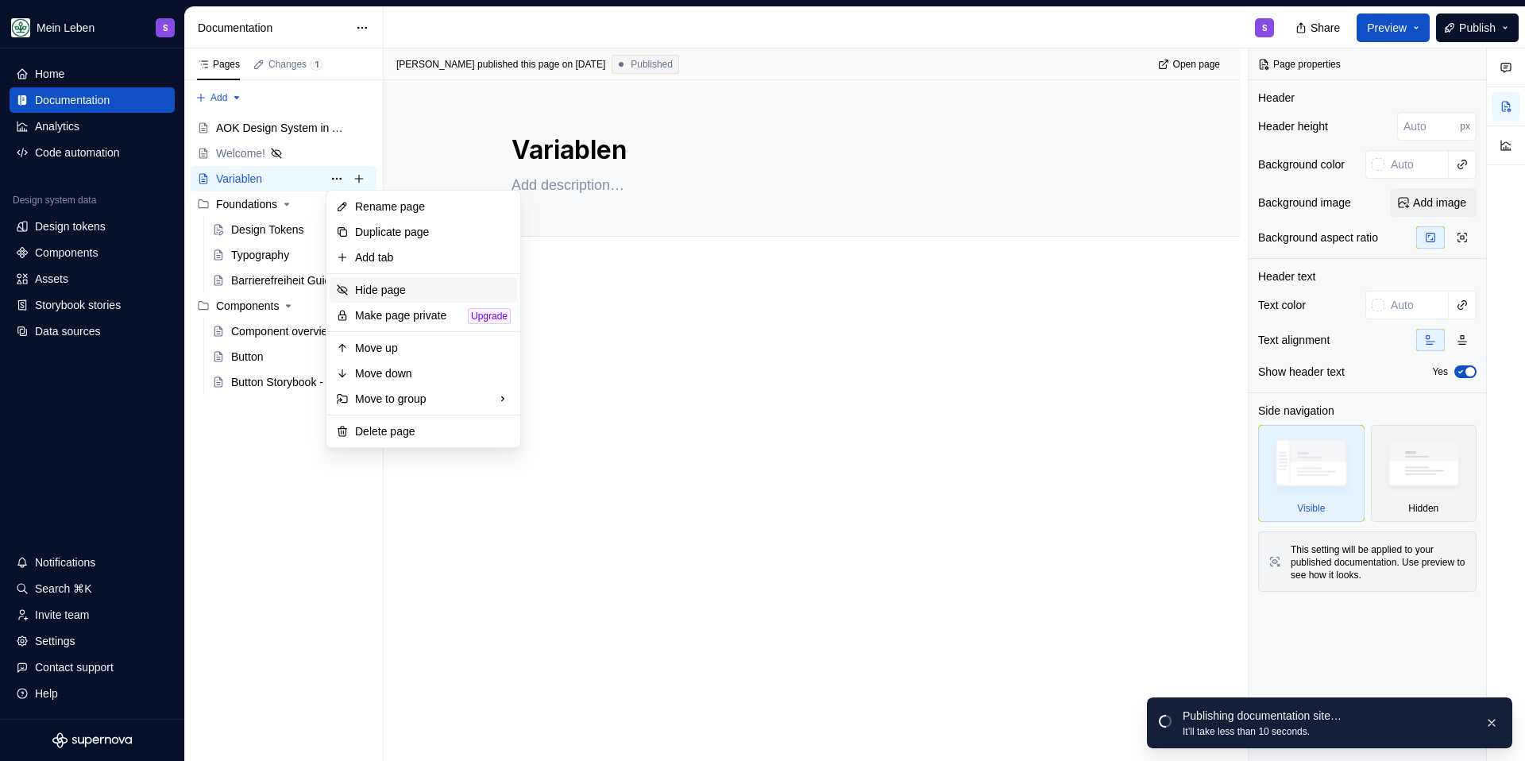
click at [386, 289] on div "Hide page" at bounding box center [433, 290] width 156 height 16
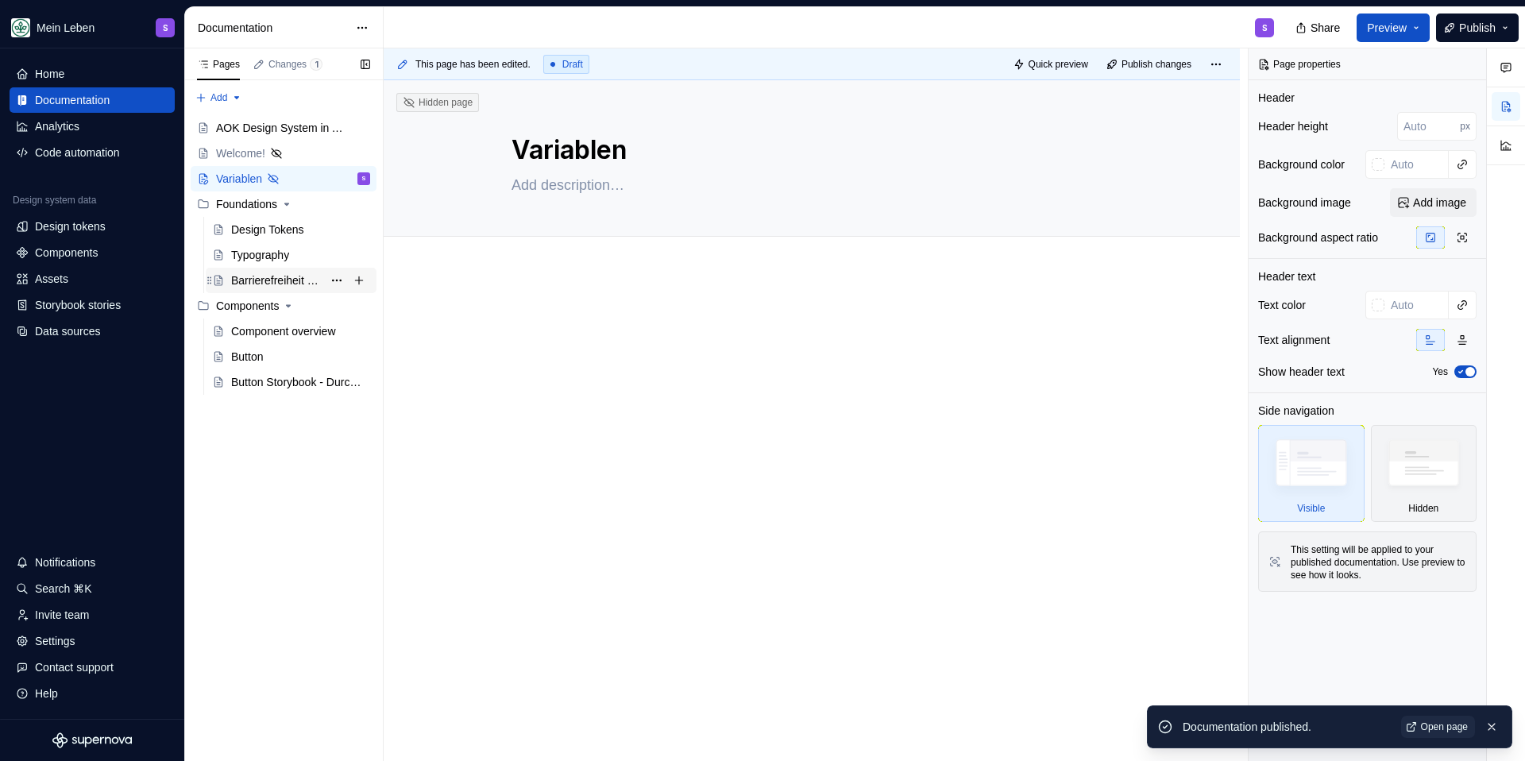
click at [265, 280] on div "Barrierefreiheit Guidelines" at bounding box center [276, 280] width 91 height 16
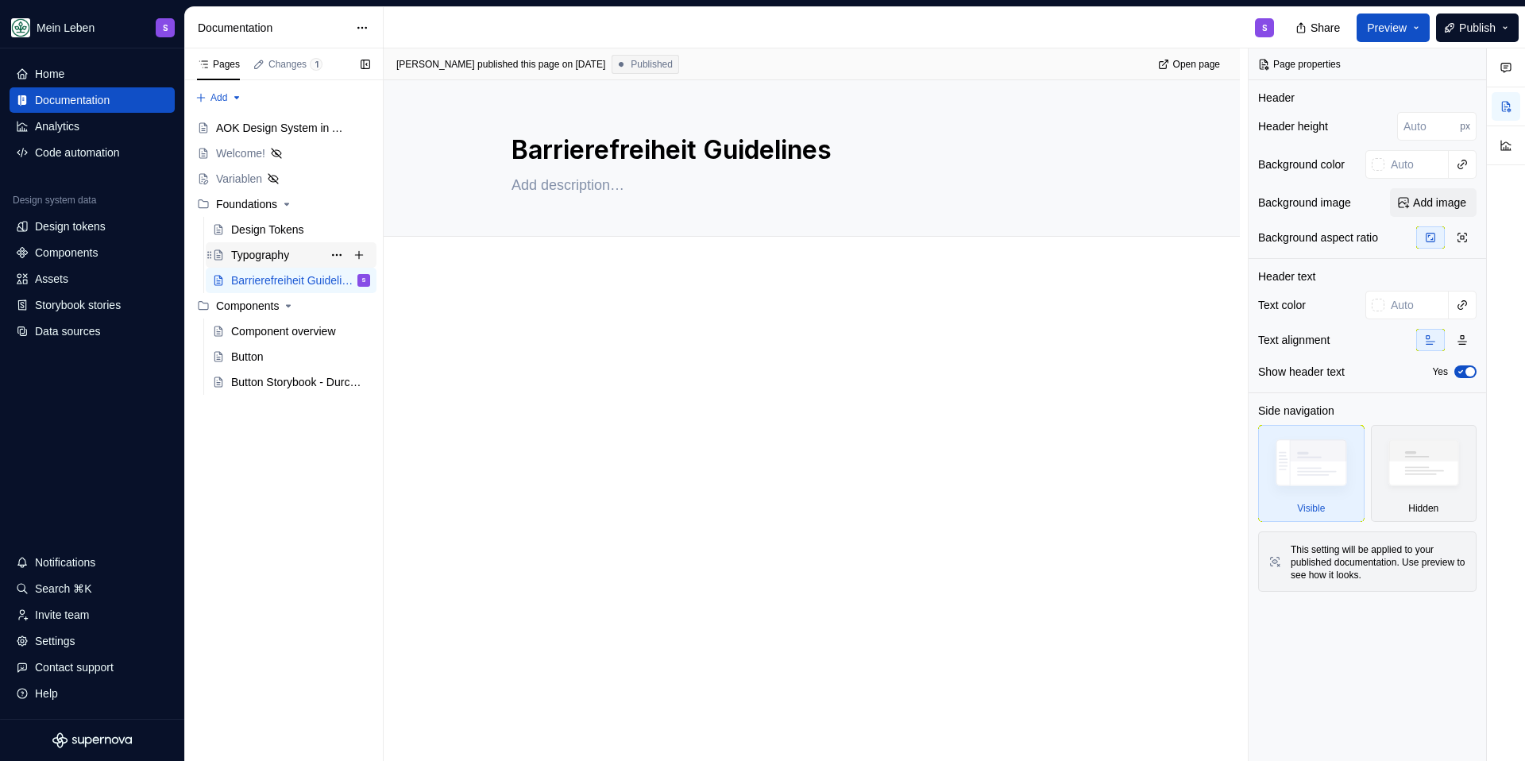
click at [272, 260] on div "Typography" at bounding box center [260, 255] width 58 height 16
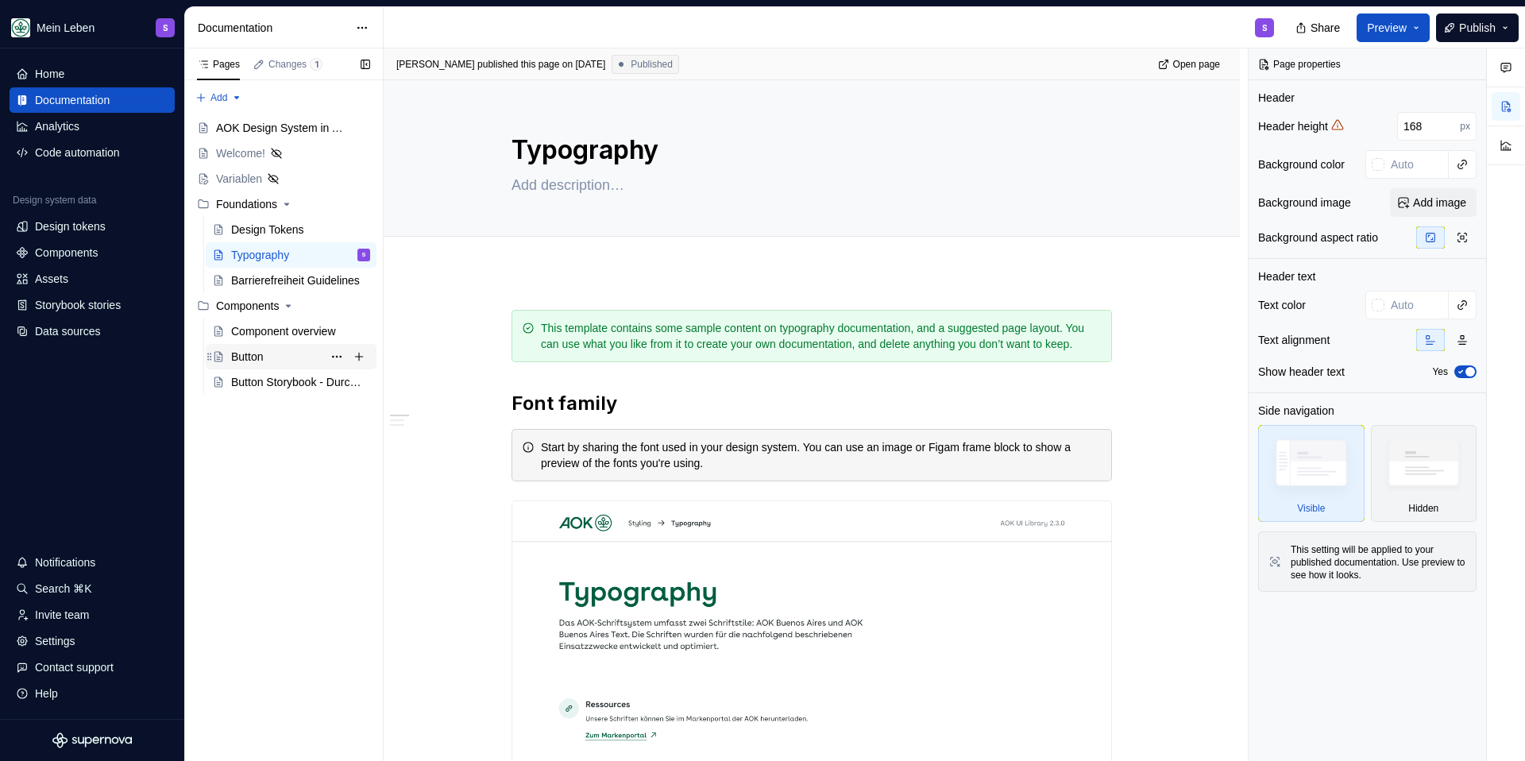
click at [269, 344] on div "Button" at bounding box center [291, 356] width 171 height 25
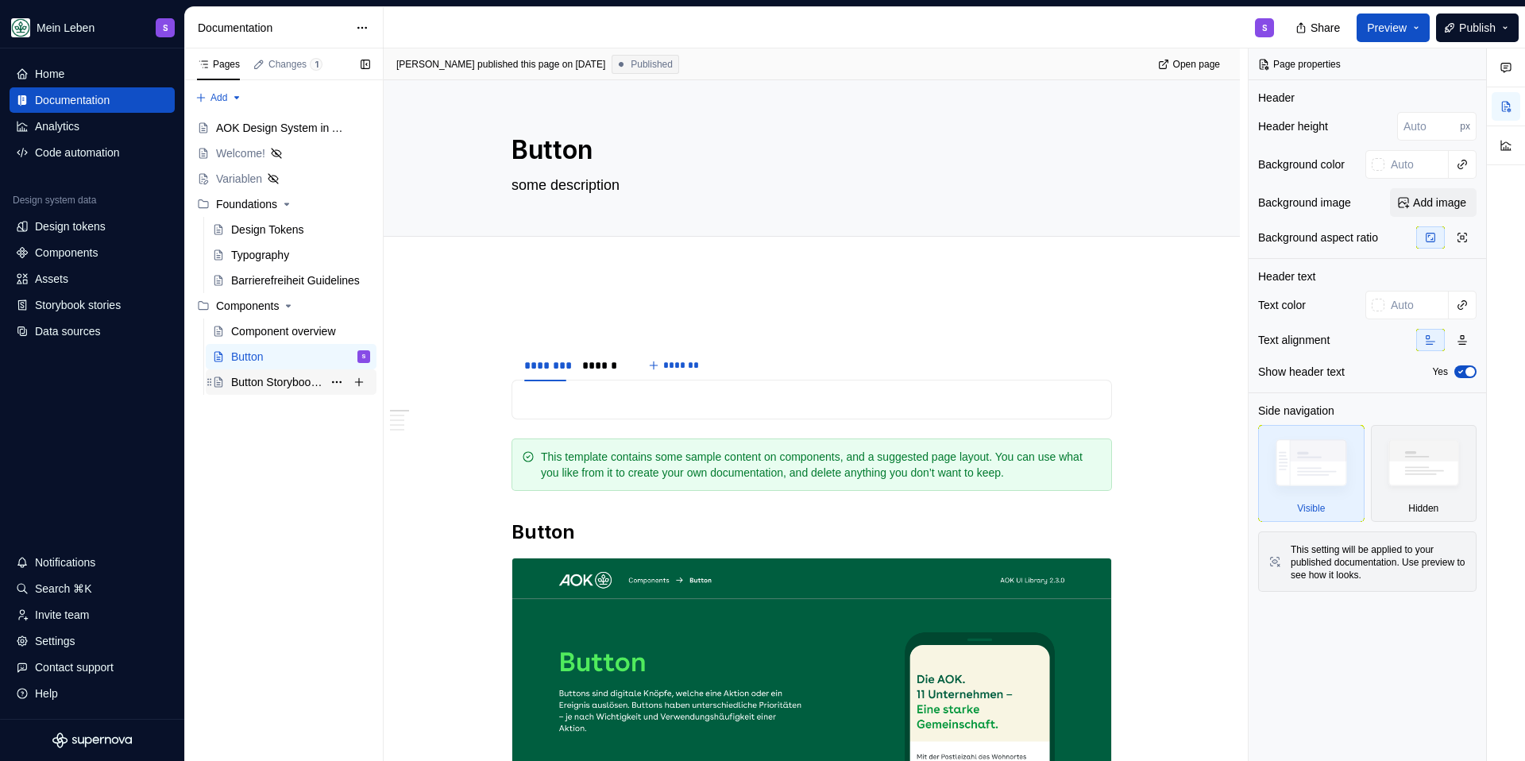
click at [263, 380] on div "Button Storybook - Durchstich!" at bounding box center [276, 382] width 91 height 16
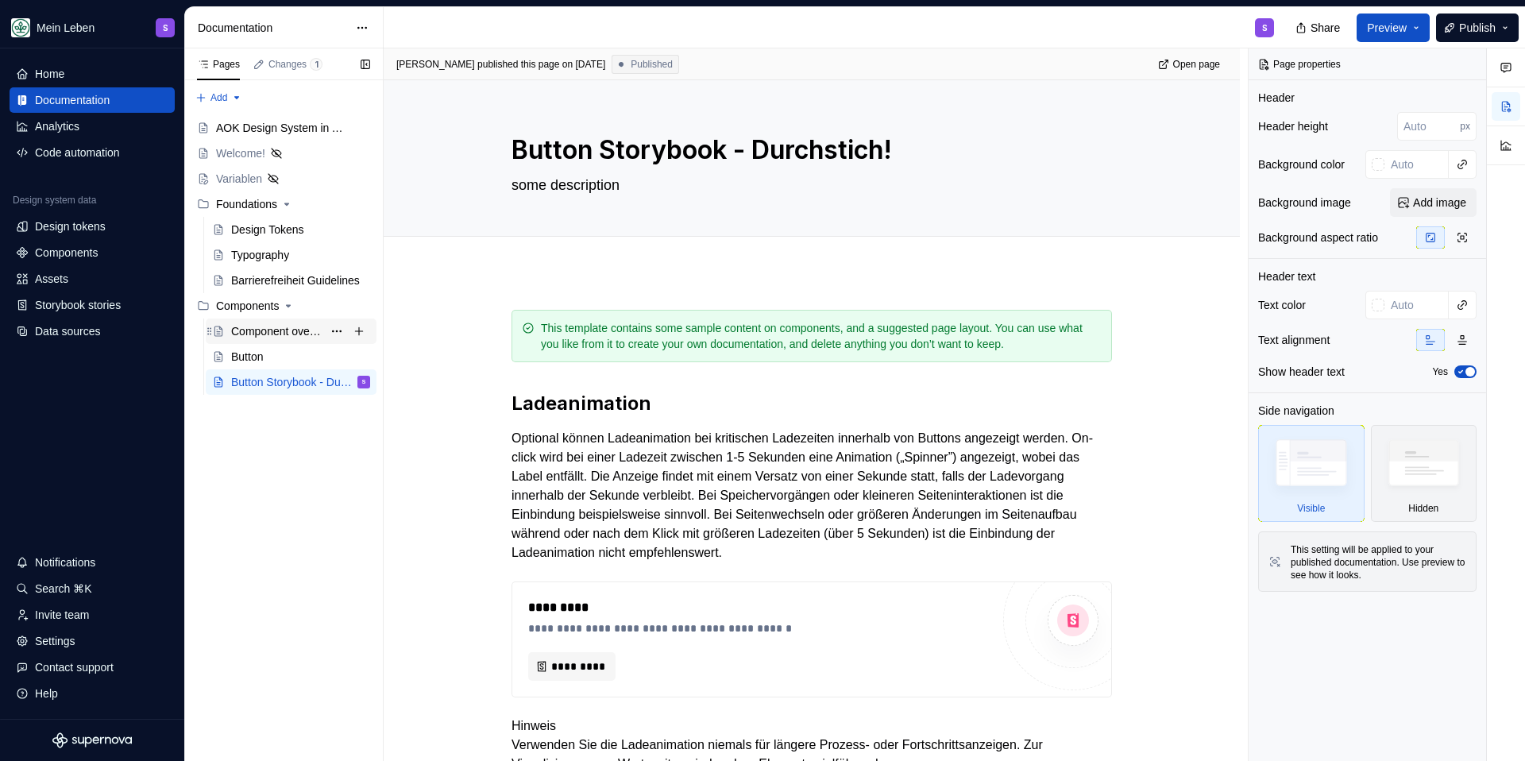
click at [262, 335] on div "Component overview" at bounding box center [276, 331] width 91 height 16
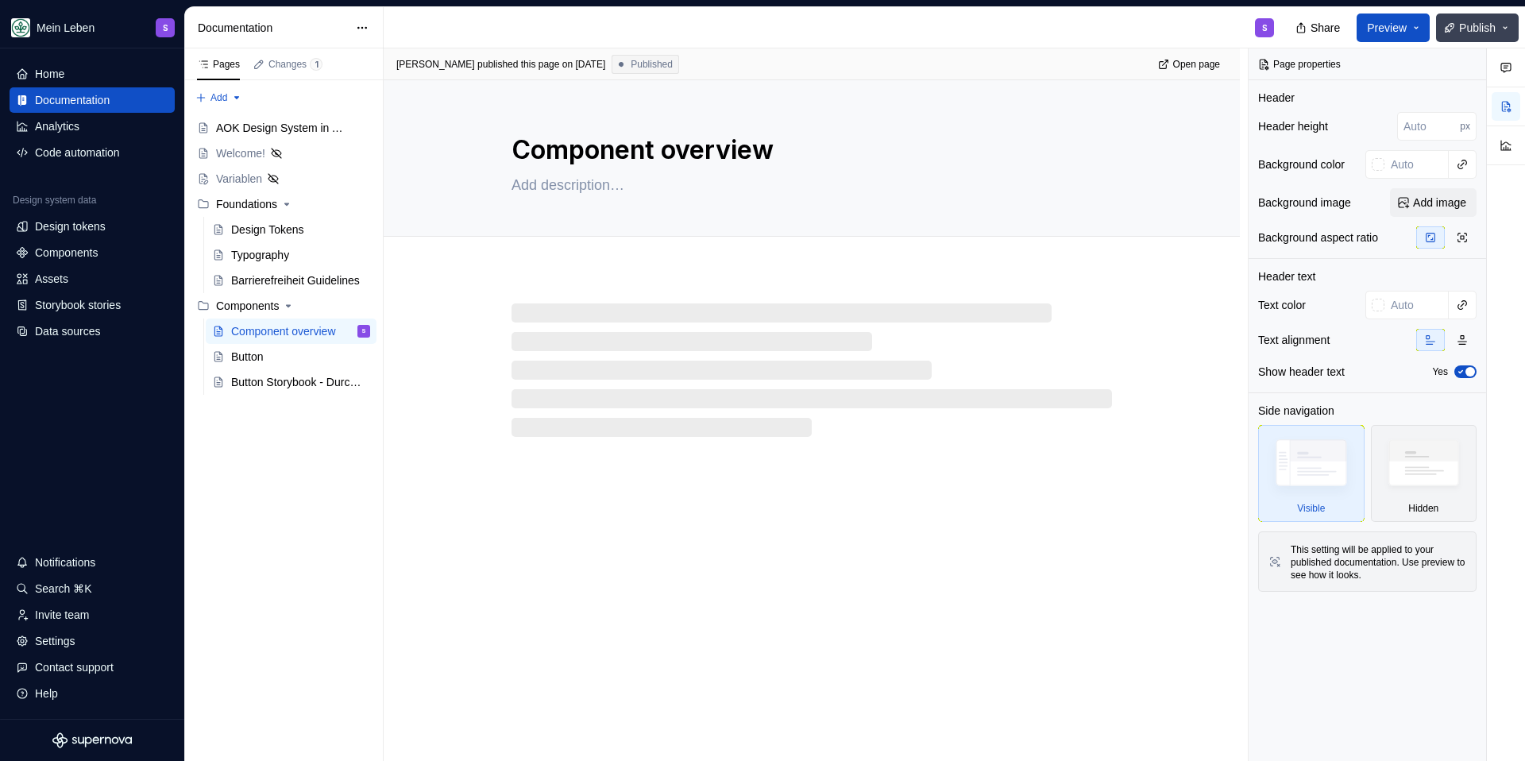
click at [1200, 27] on span "Publish" at bounding box center [1477, 28] width 37 height 16
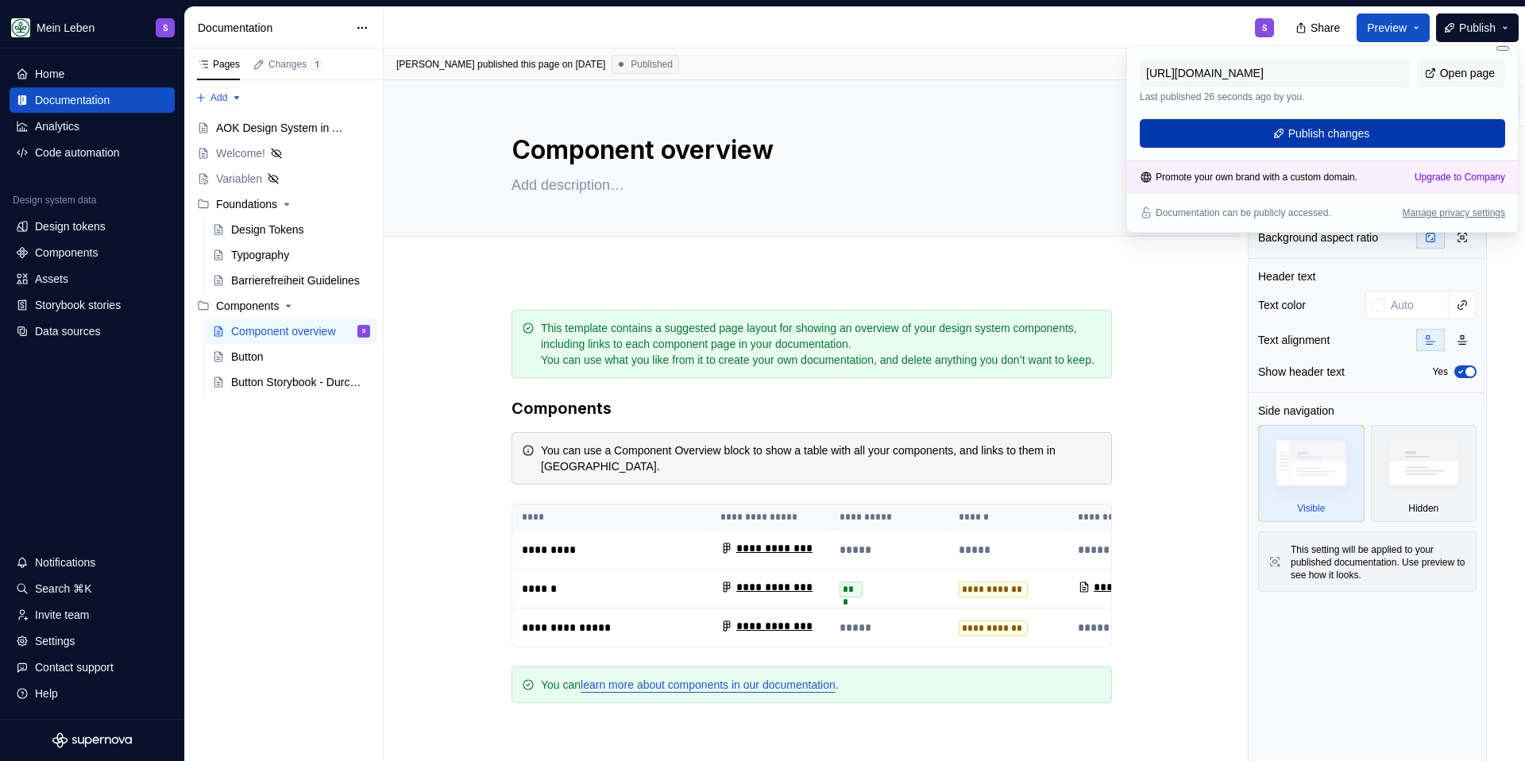
click at [1200, 137] on button "Publish changes" at bounding box center [1322, 133] width 365 height 29
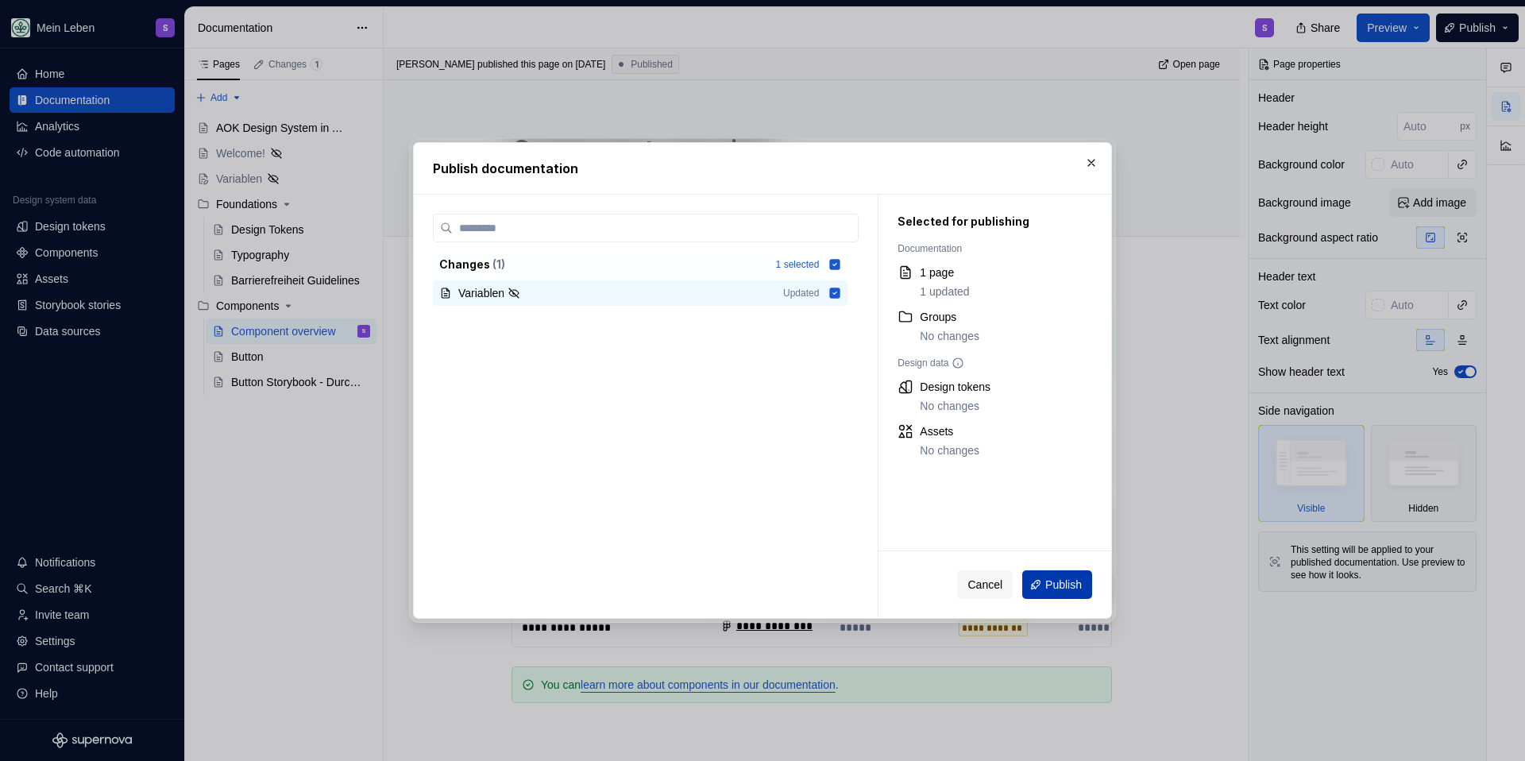
click at [1027, 572] on button "Publish" at bounding box center [1057, 584] width 70 height 29
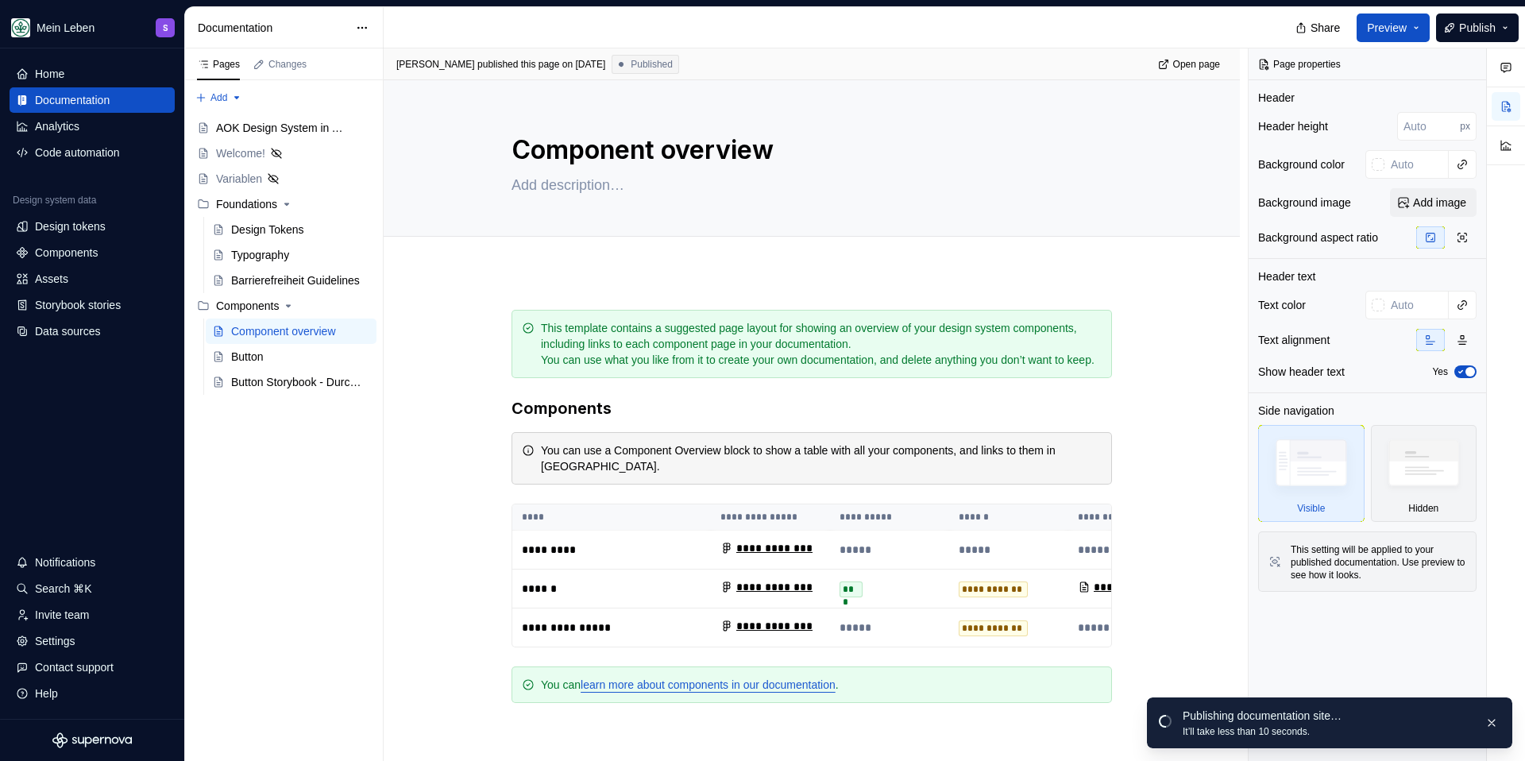
type textarea "*"
